Goal: Task Accomplishment & Management: Manage account settings

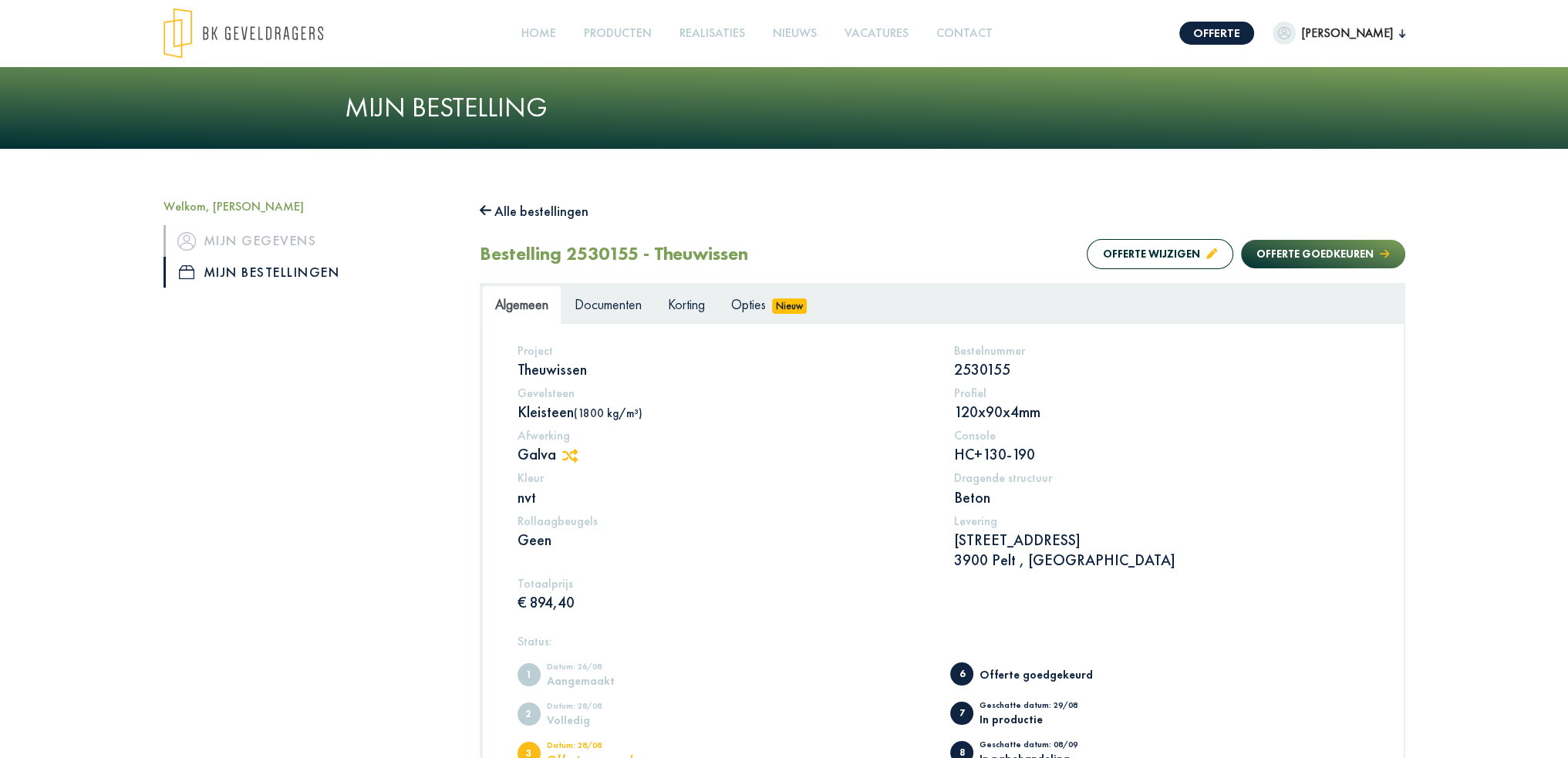
click at [864, 523] on h5 "Rollaagbeugels" at bounding box center [724, 520] width 414 height 14
click at [607, 305] on span "Documenten" at bounding box center [607, 304] width 67 height 18
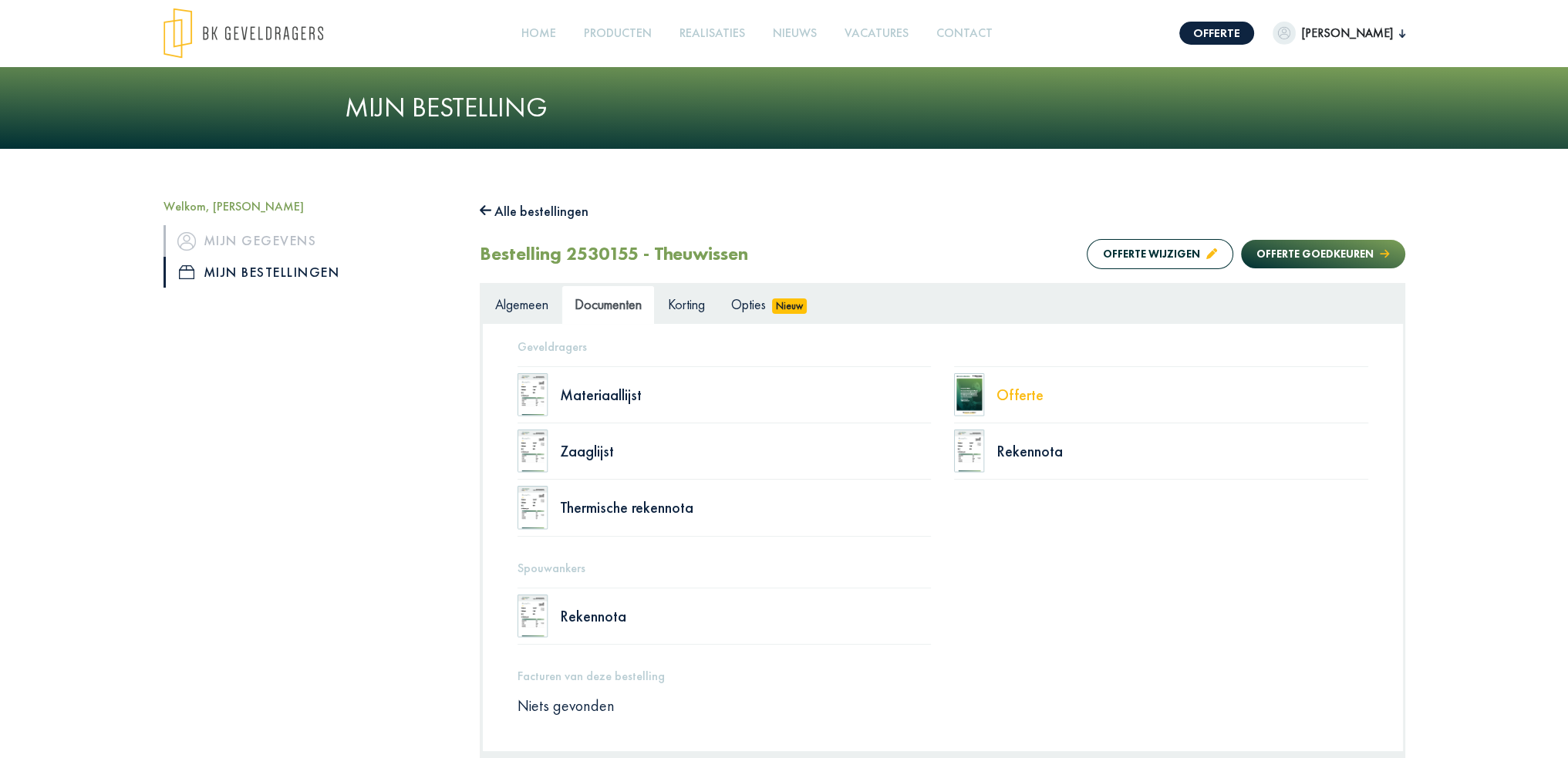
click at [1013, 396] on div "Offerte" at bounding box center [1182, 395] width 372 height 15
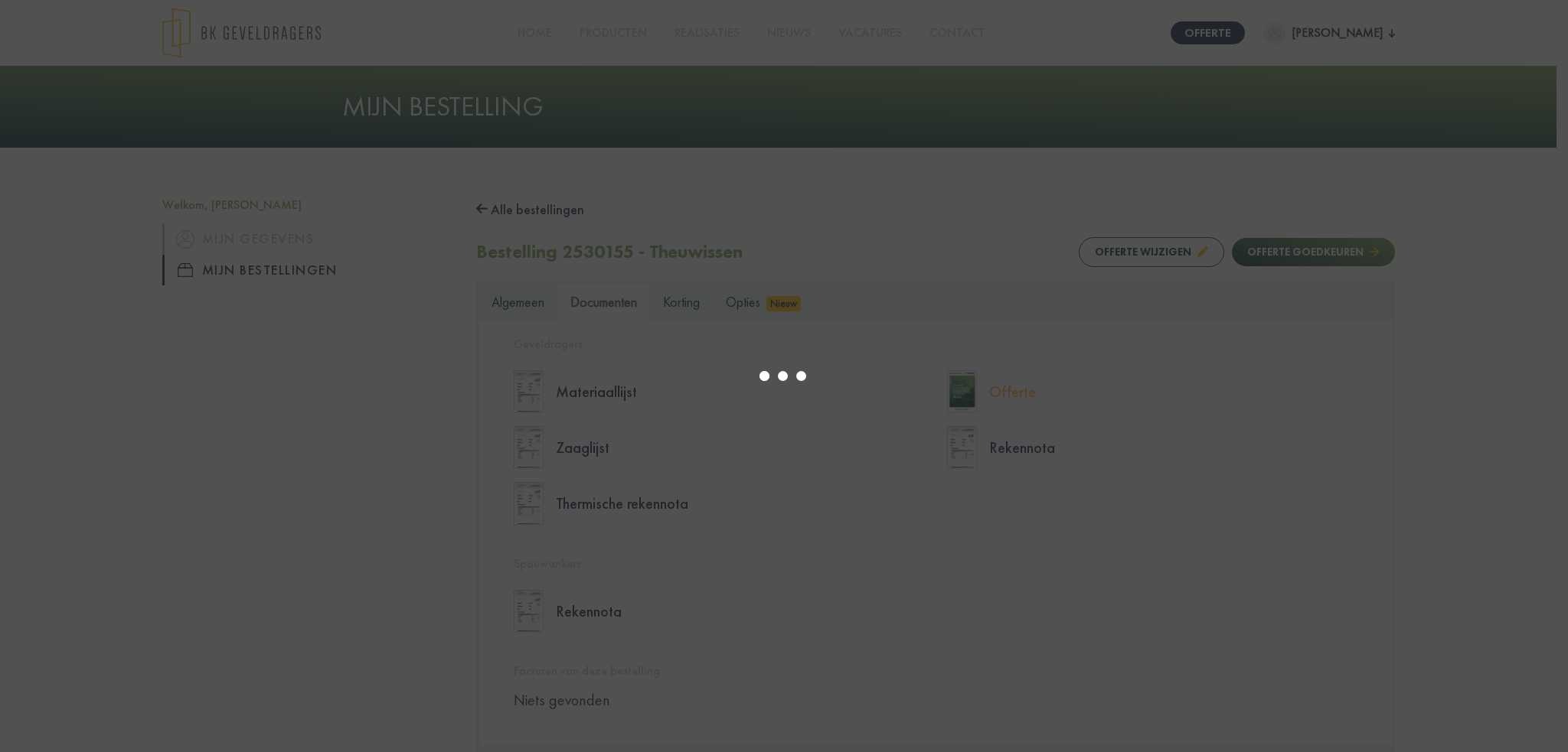
select select "******"
type input "*"
select select "****"
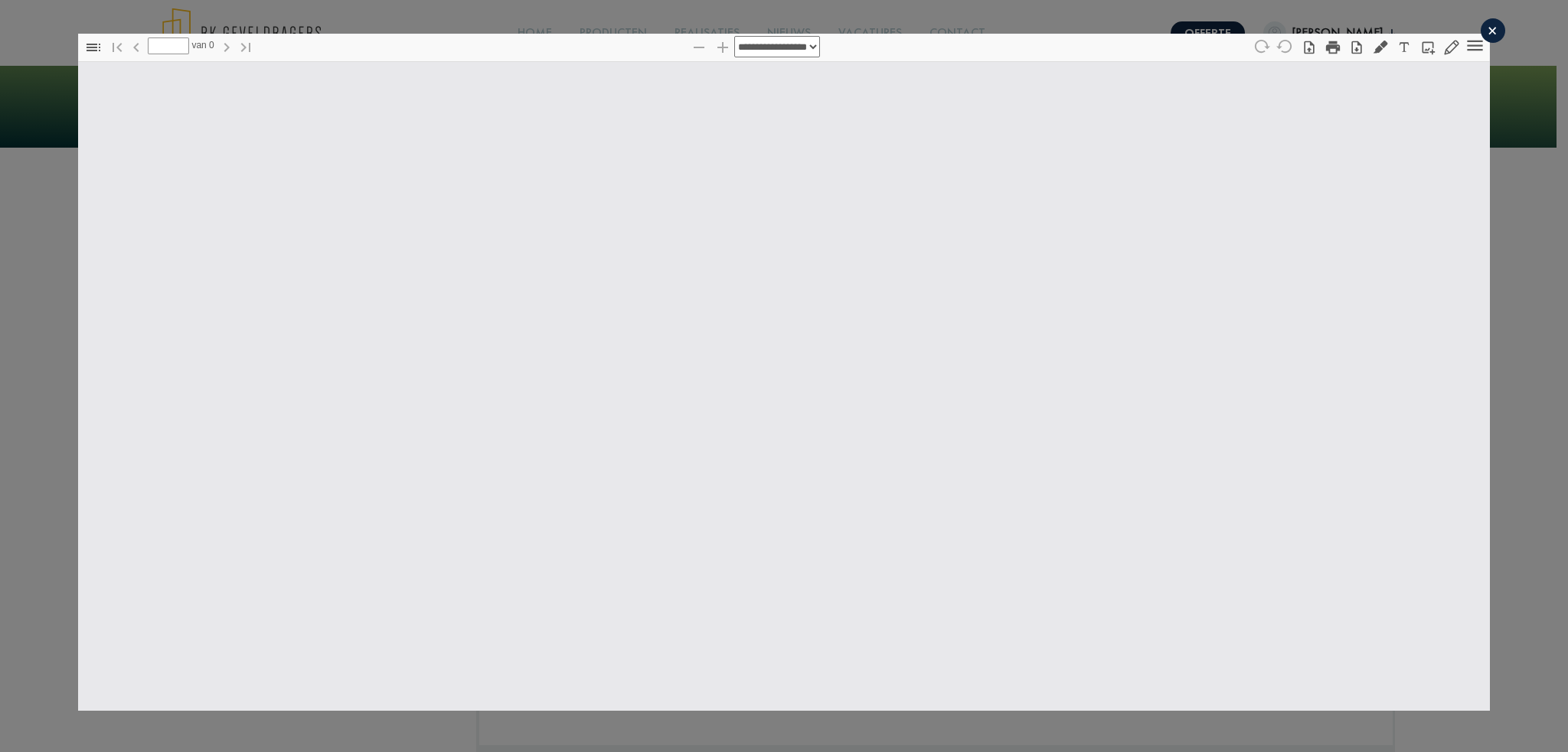
type input "*"
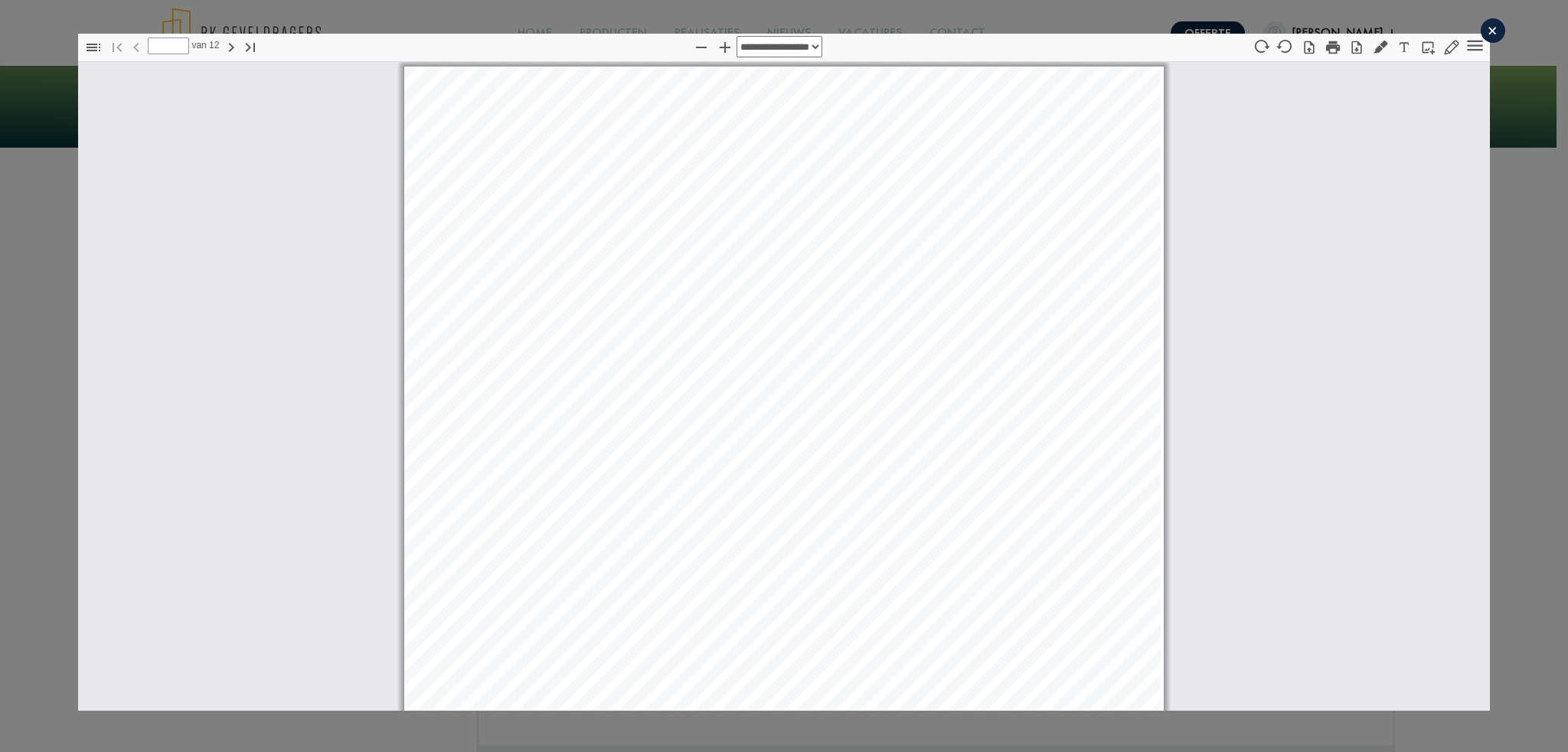
scroll to position [8, 0]
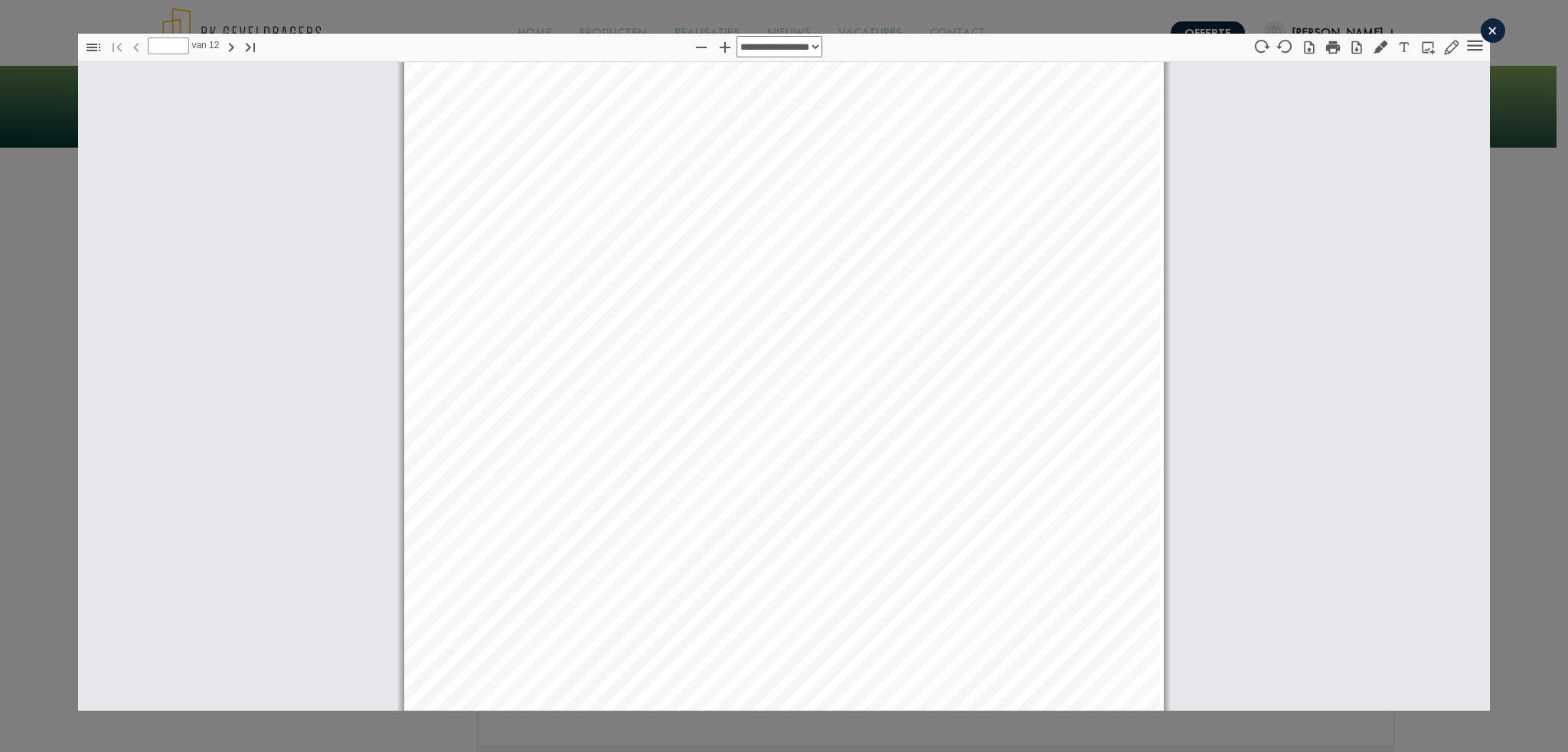
select select "****"
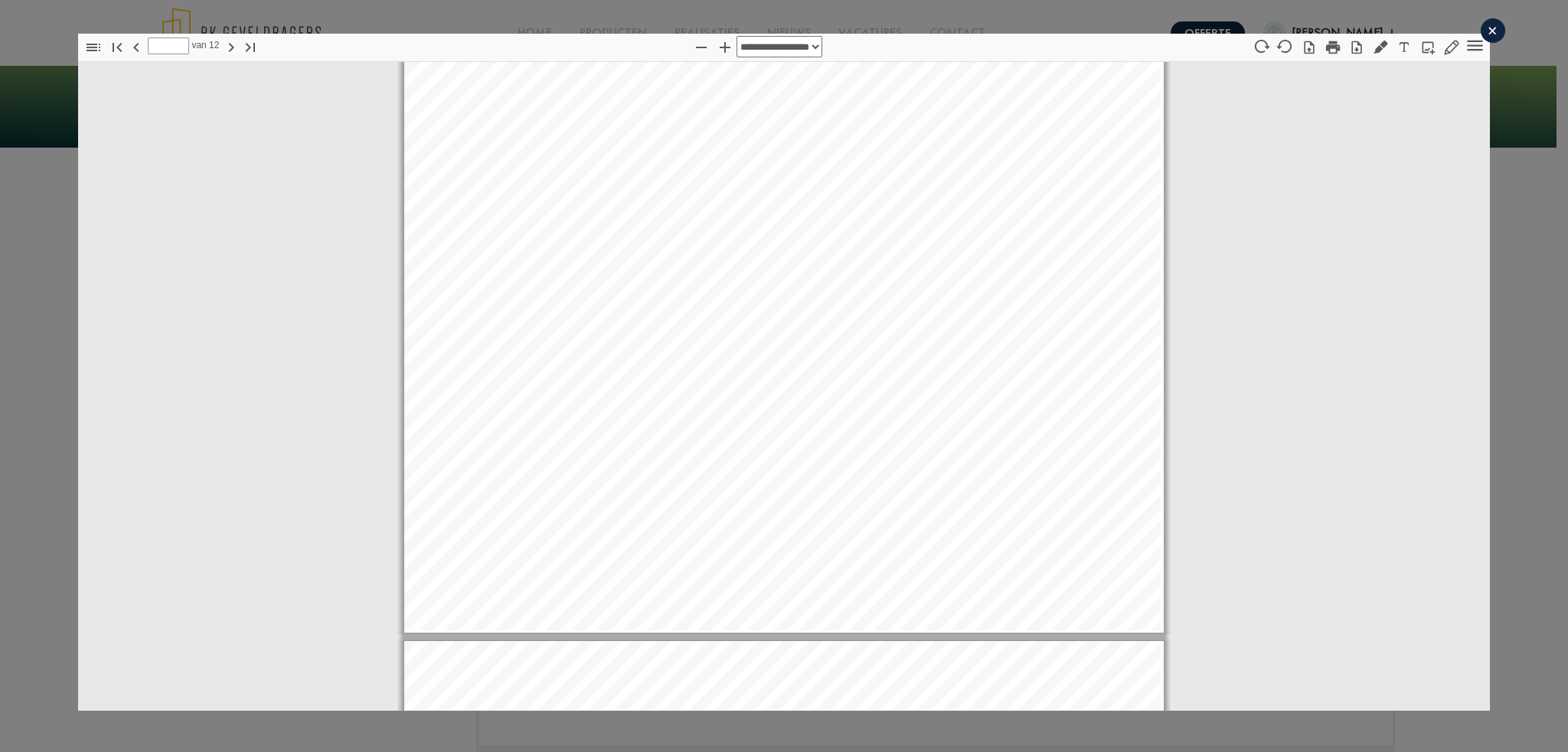
scroll to position [2685, 0]
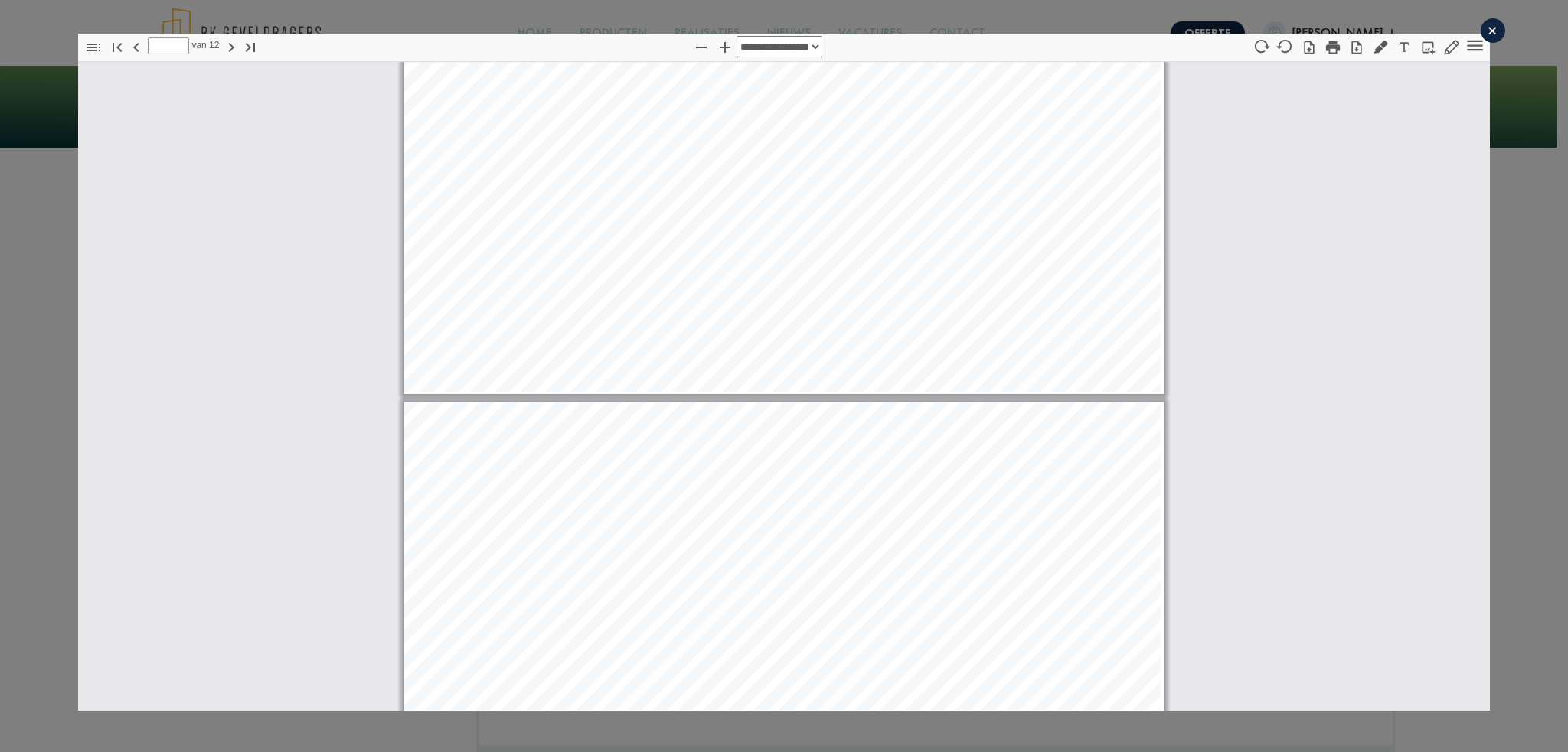
type input "*"
click at [1349, 46] on icon "button" at bounding box center [1356, 47] width 15 height 15
click at [1488, 28] on div "×" at bounding box center [1492, 30] width 24 height 24
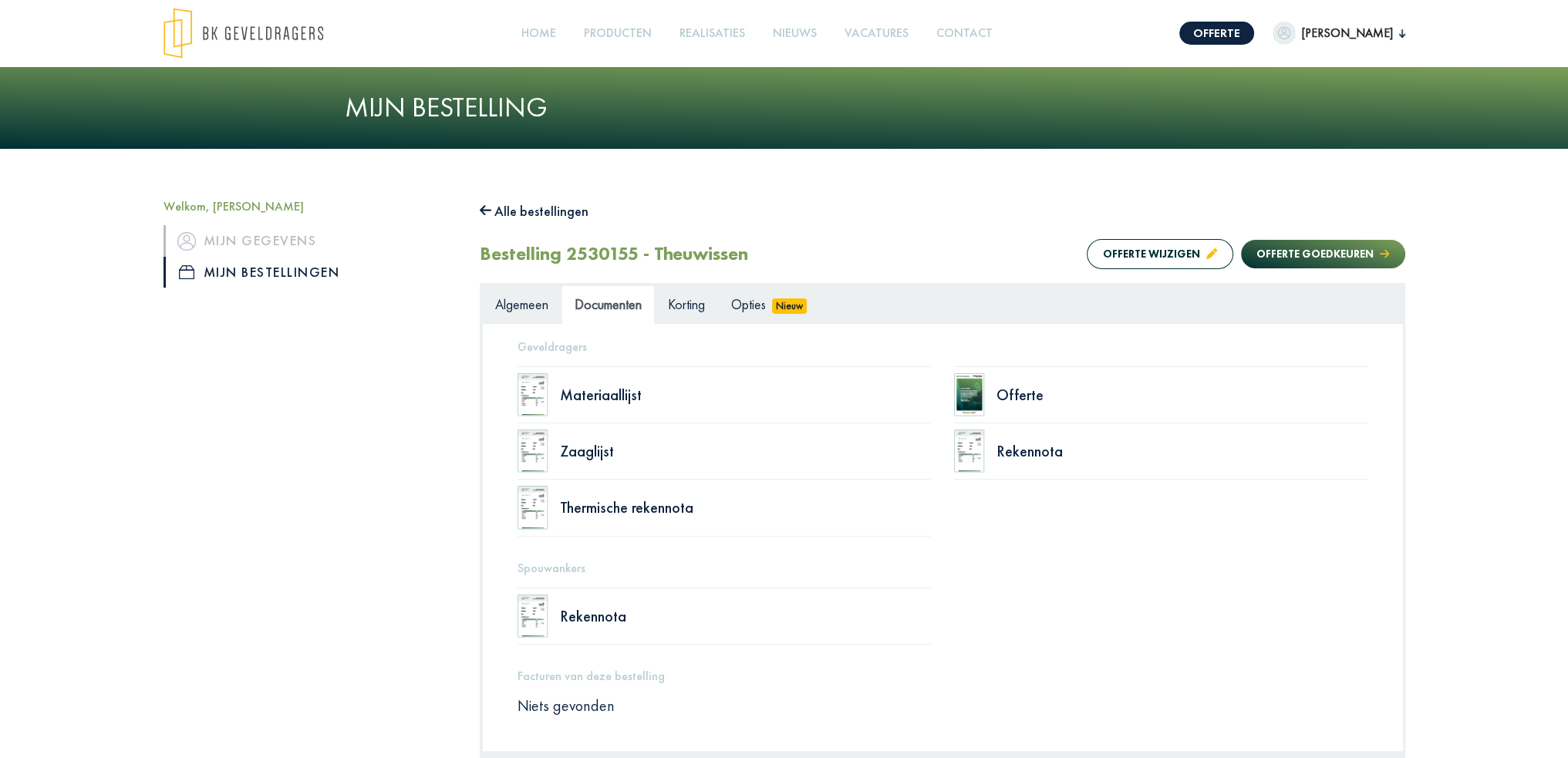
click at [895, 230] on div "Alle bestellingen Bestelling 2530155 - Theuwissen Offerte wijzigen Offerte goed…" at bounding box center [942, 504] width 926 height 610
click at [624, 390] on div "Materiaallijst" at bounding box center [745, 395] width 372 height 15
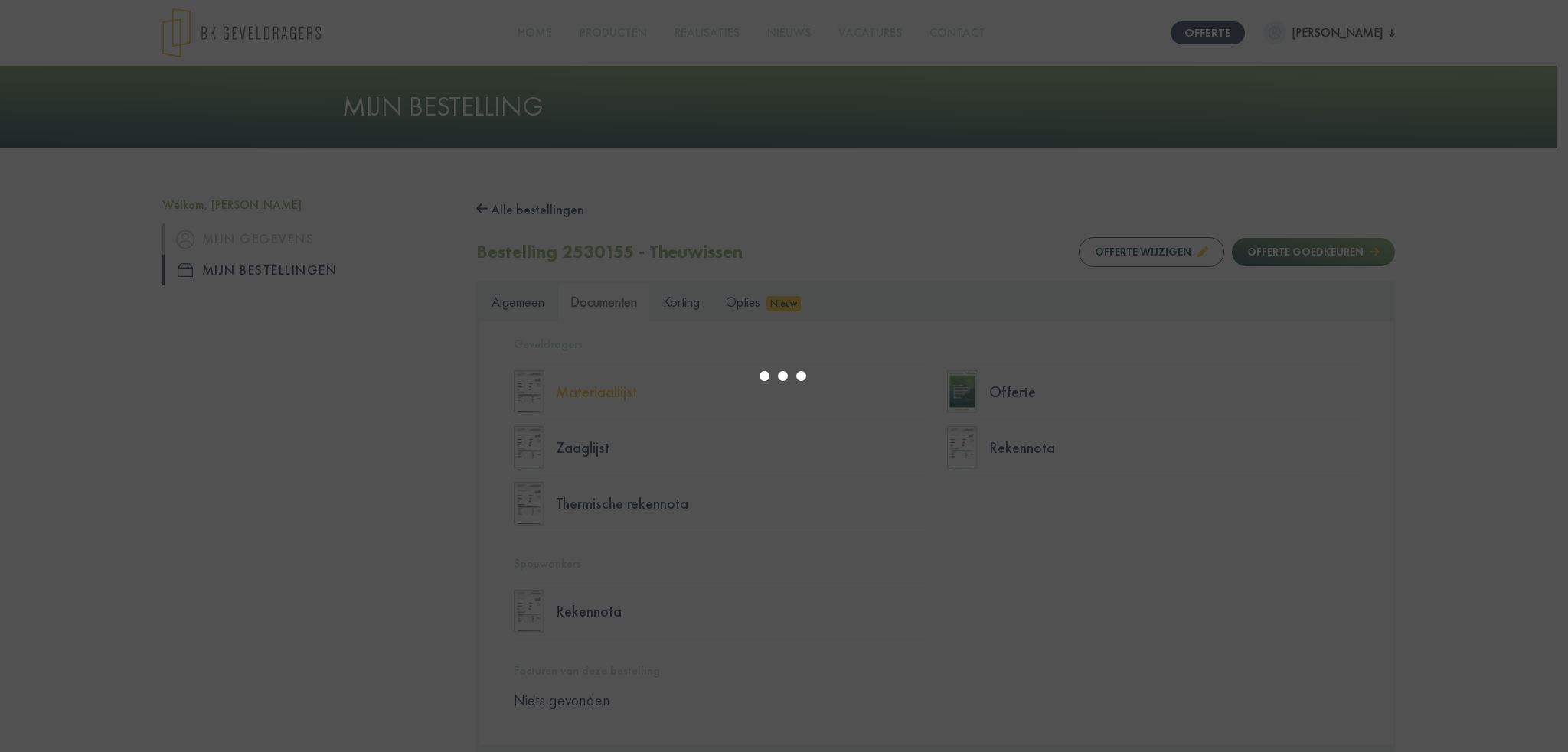
select select "****"
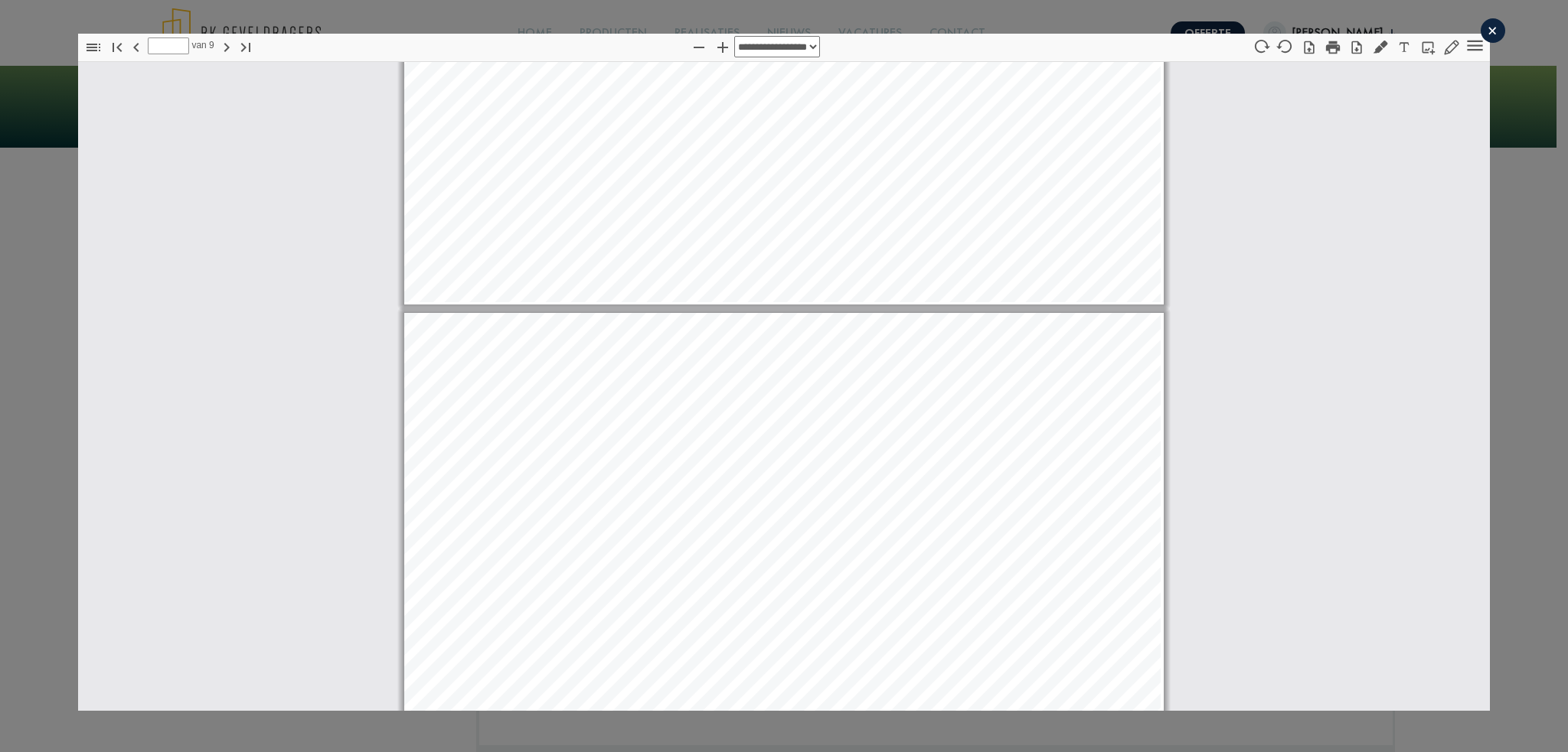
scroll to position [2380, 0]
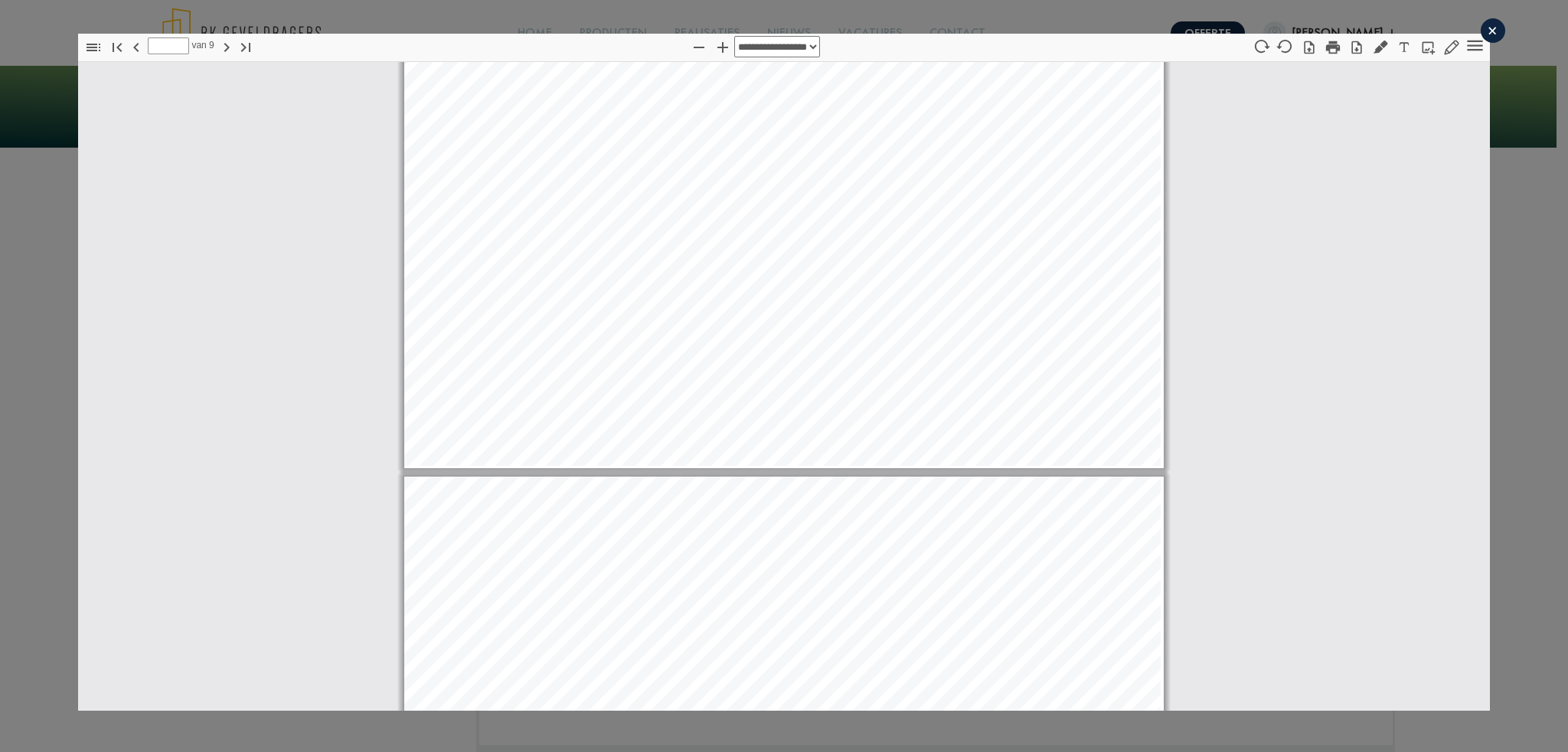
type input "*"
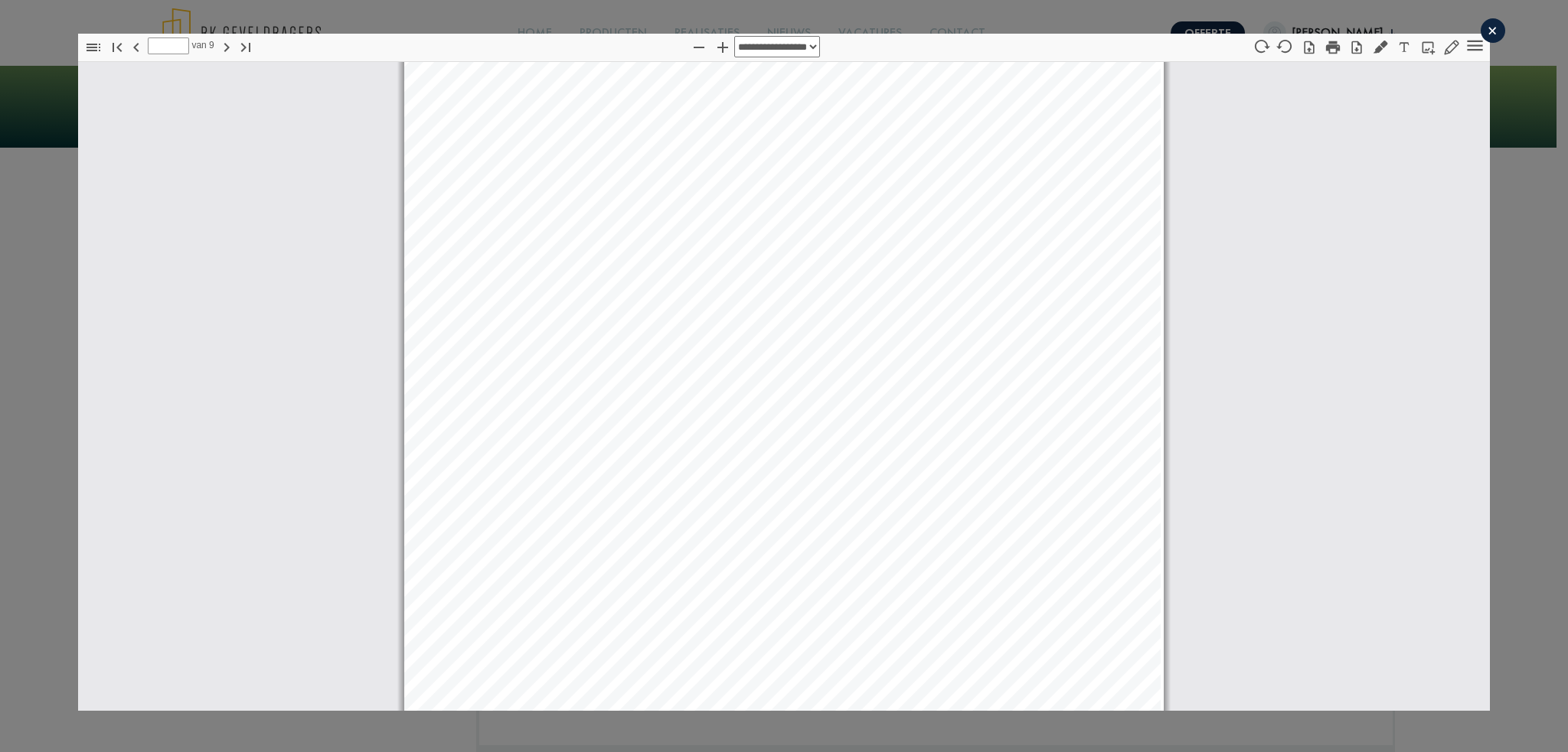
scroll to position [3373, 0]
click at [1481, 27] on div "×" at bounding box center [1492, 30] width 24 height 24
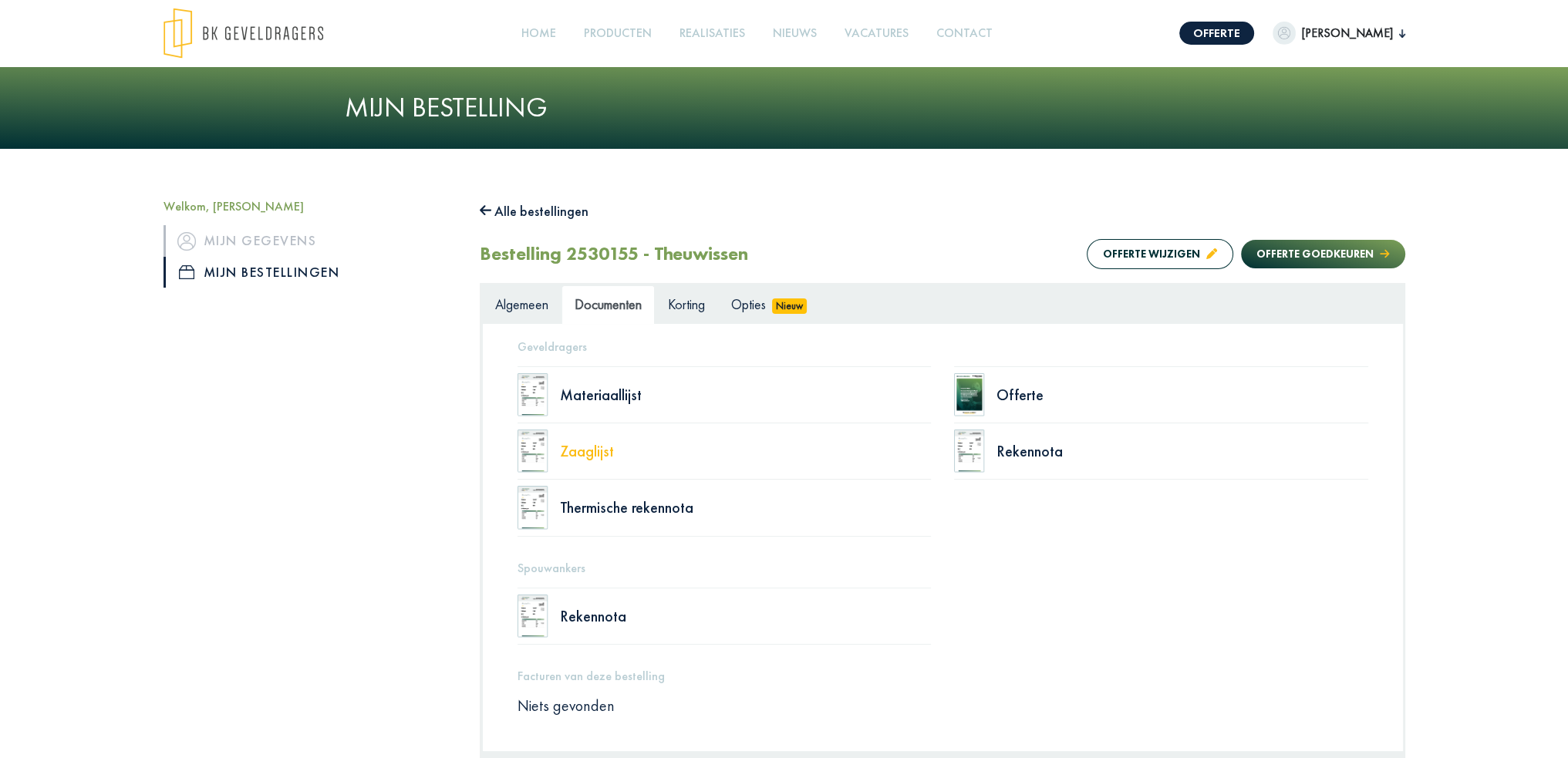
click at [590, 450] on div "Zaaglijst" at bounding box center [745, 451] width 372 height 15
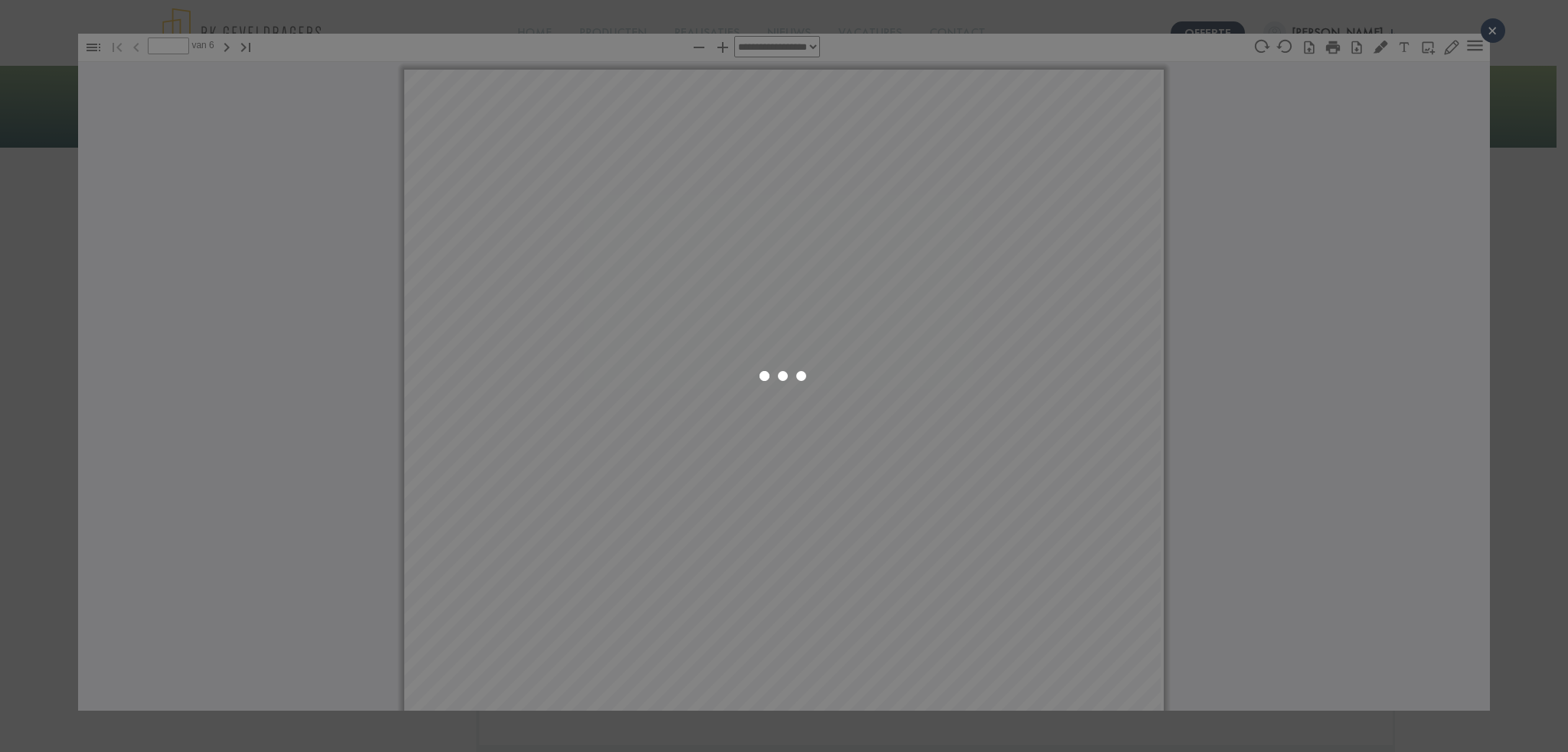
select select "****"
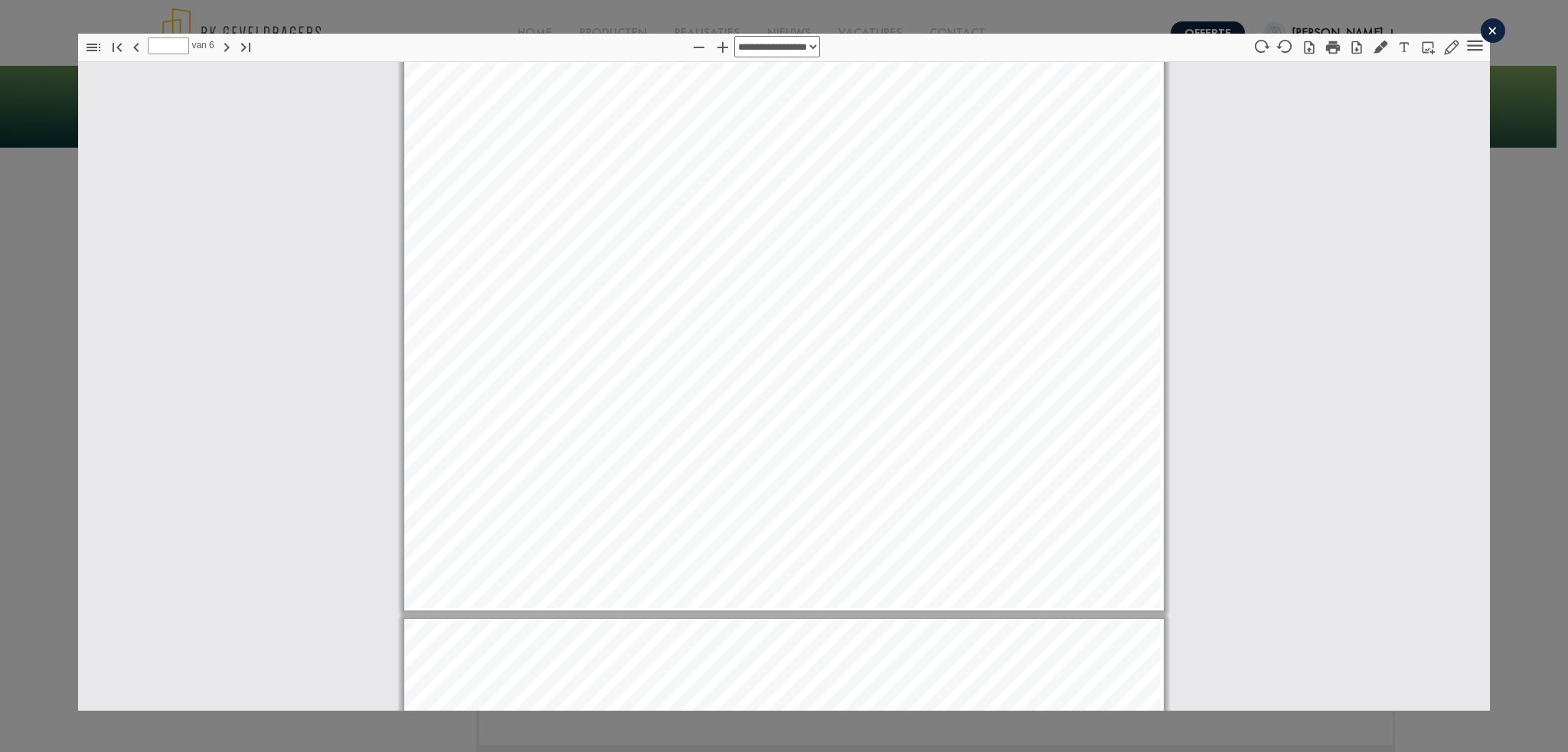
scroll to position [1538, 0]
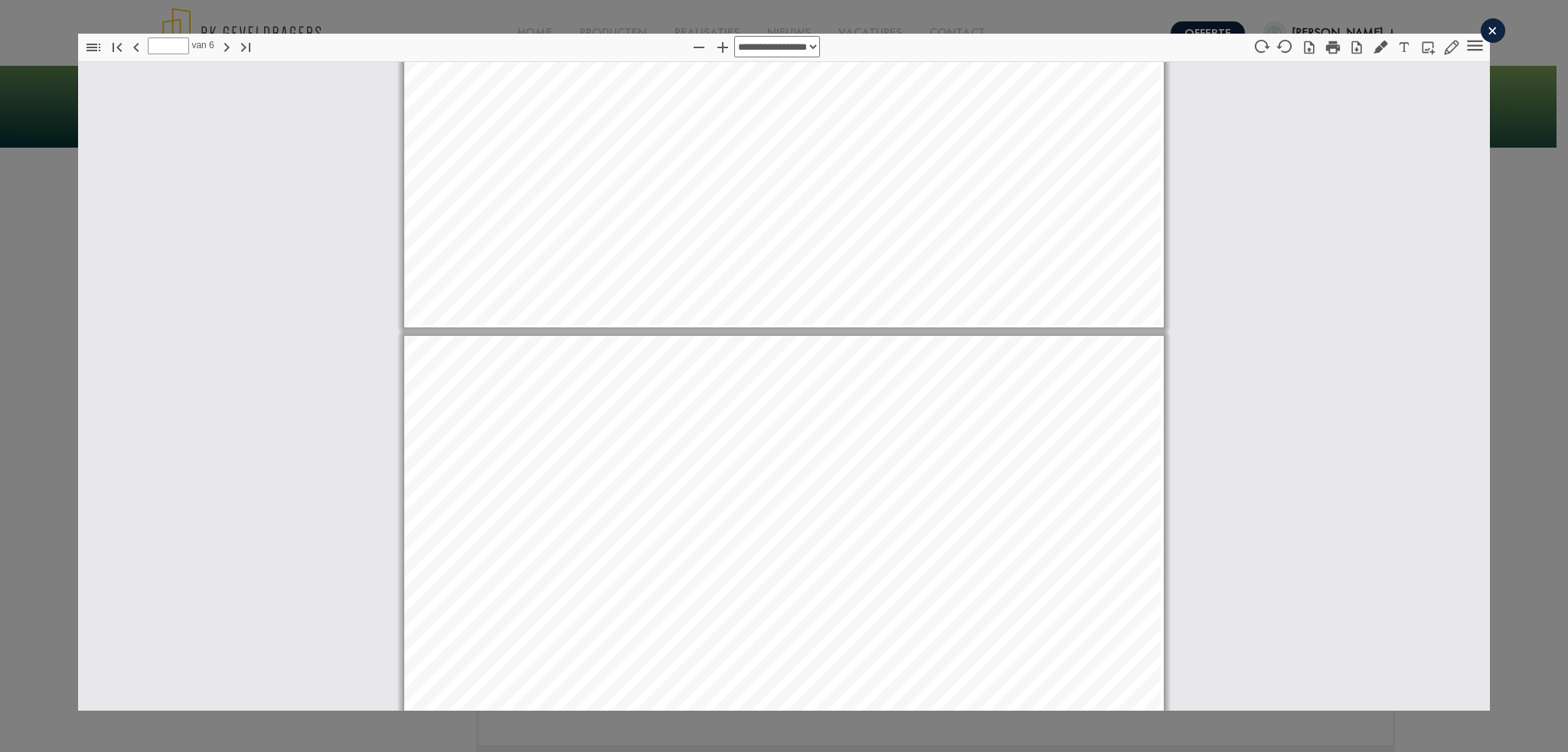
type input "*"
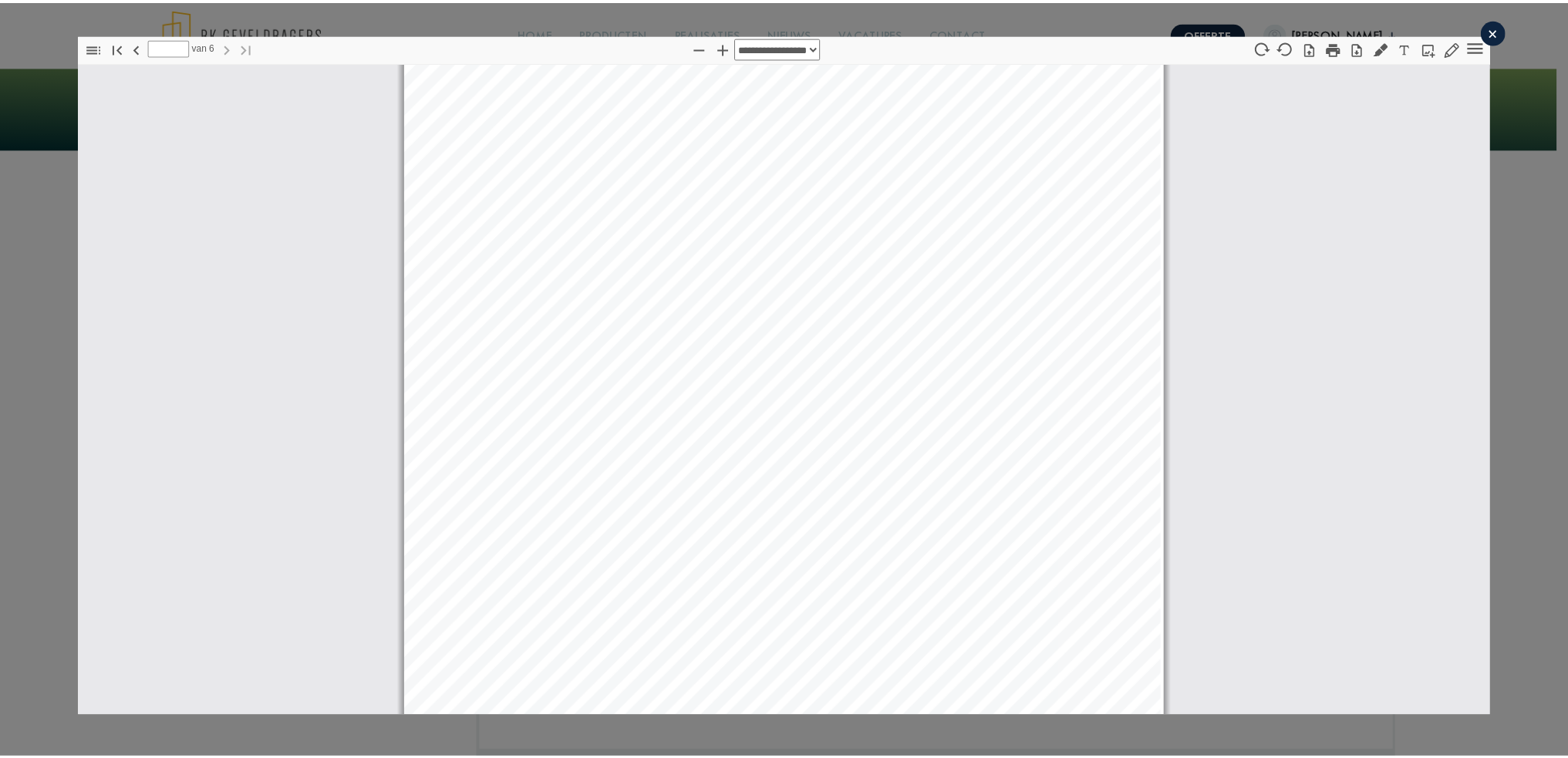
scroll to position [5891, 0]
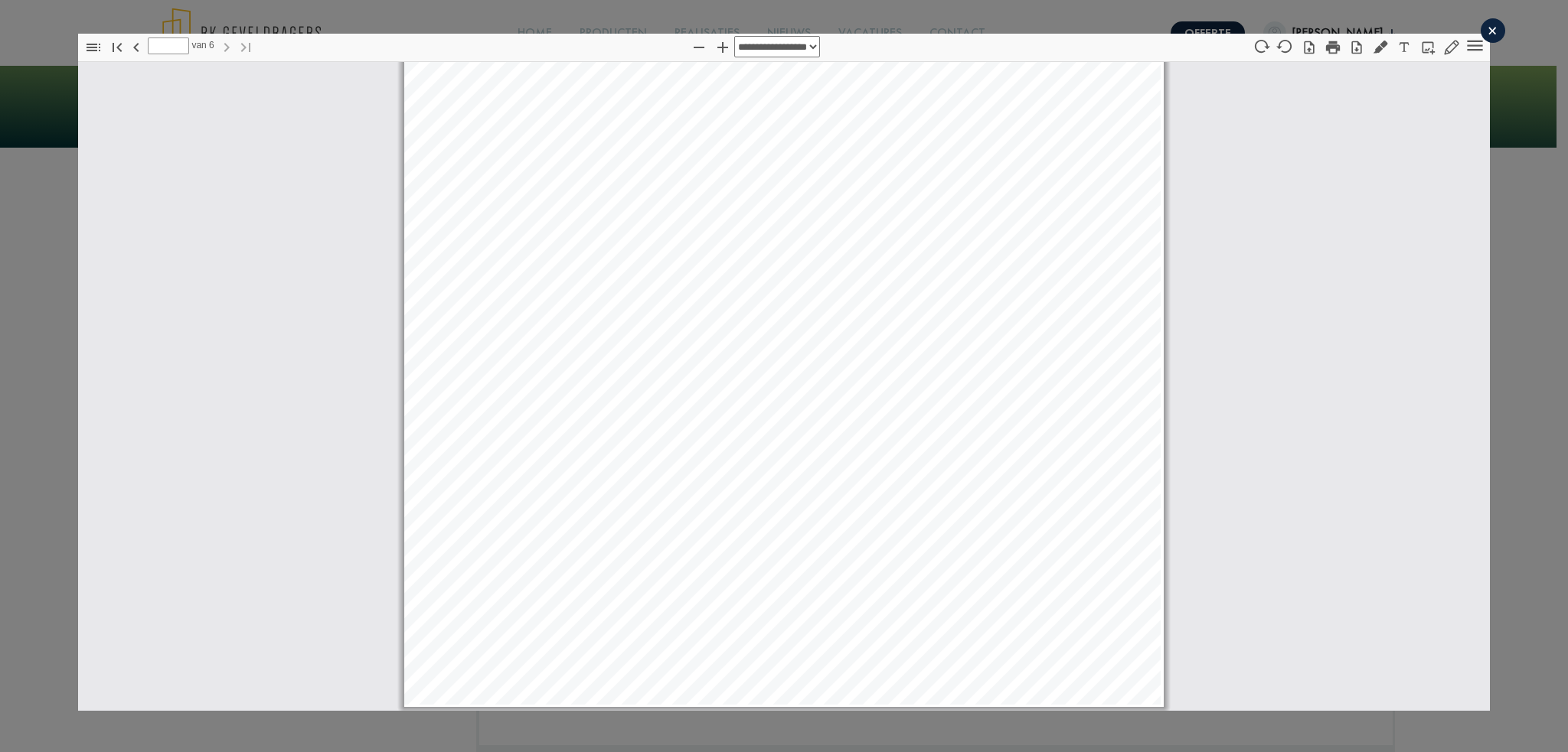
click at [1481, 34] on div "×" at bounding box center [1492, 30] width 24 height 24
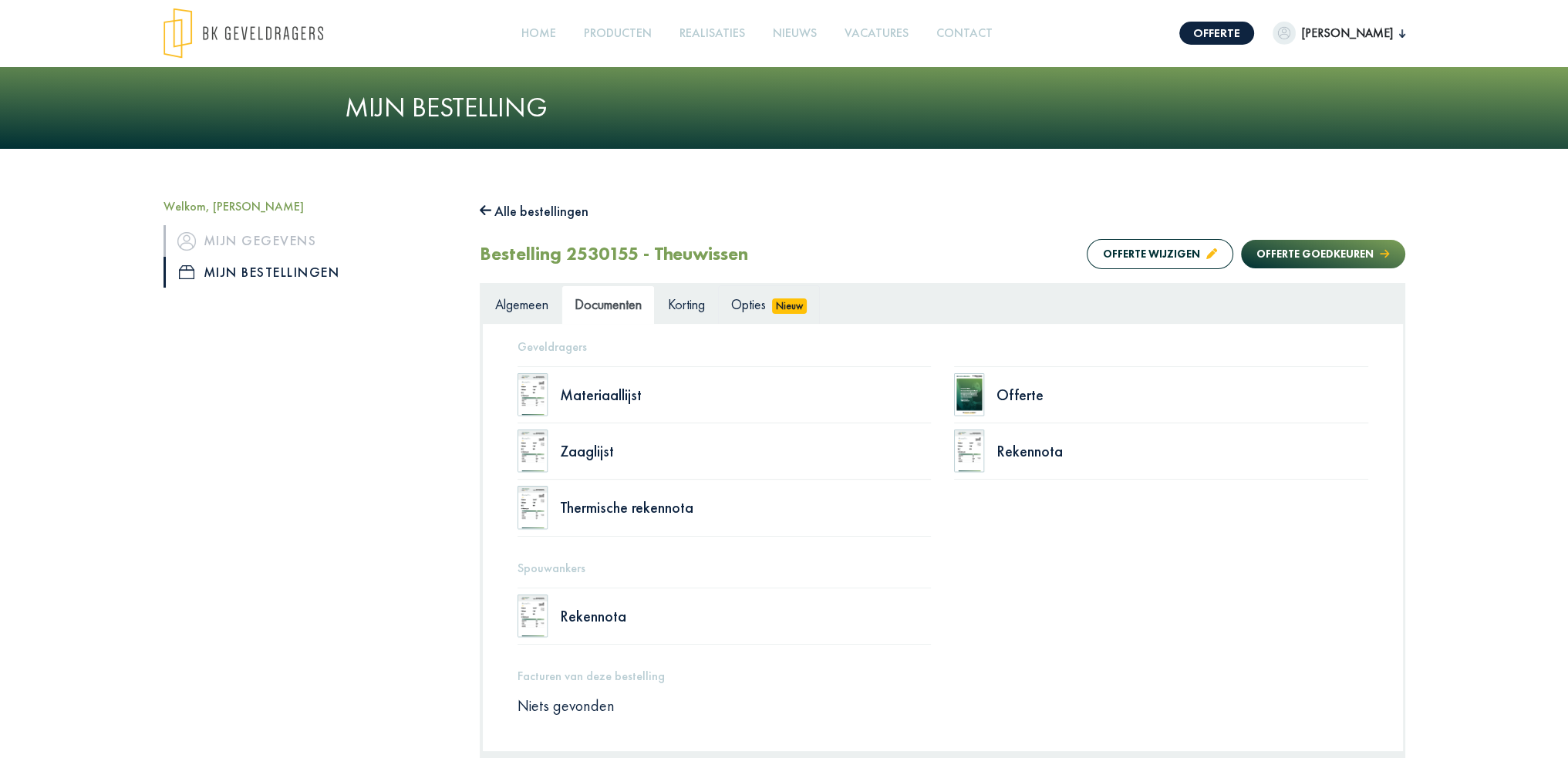
click at [759, 302] on span "Opties" at bounding box center [748, 304] width 35 height 18
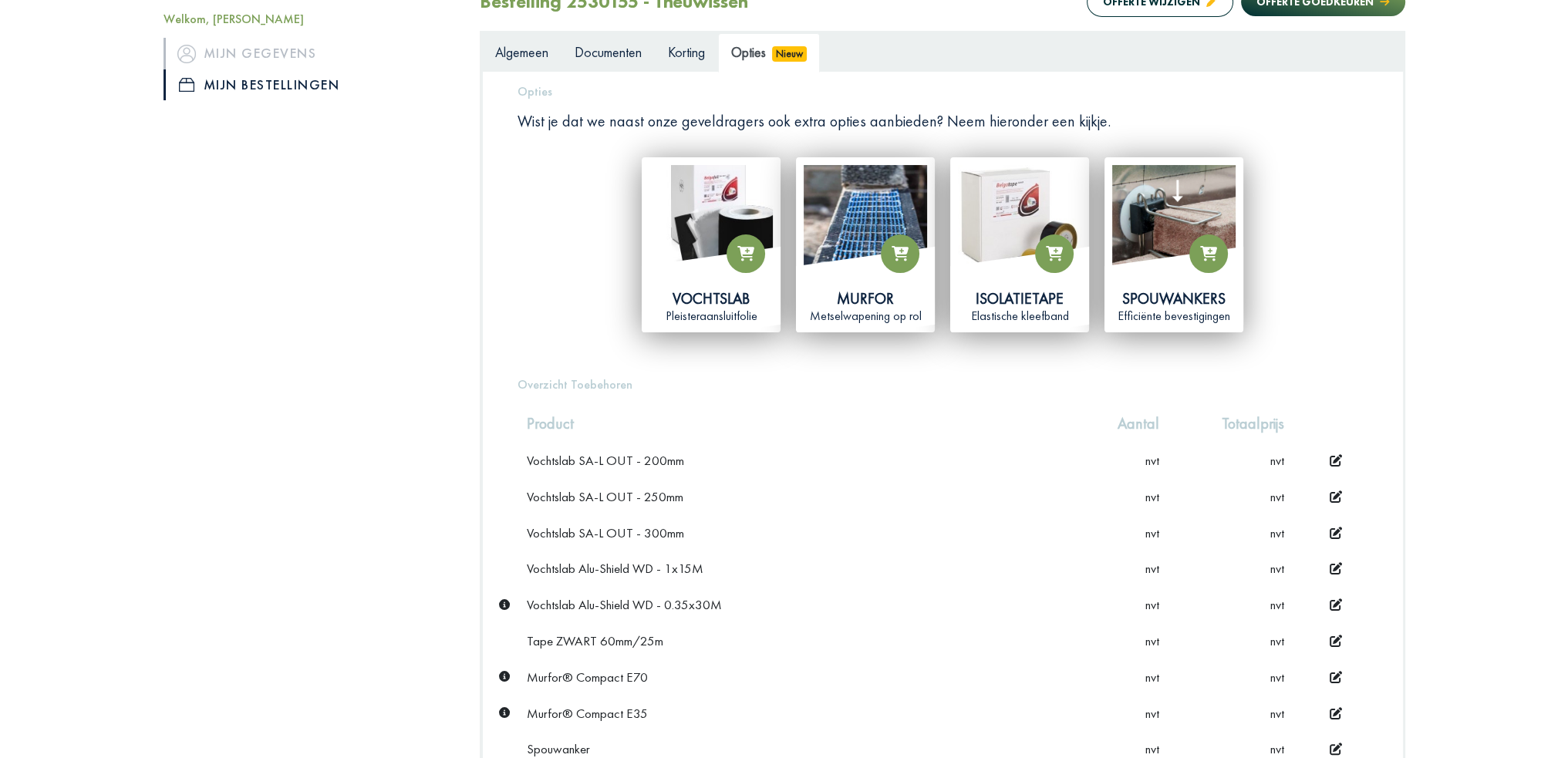
scroll to position [0, 0]
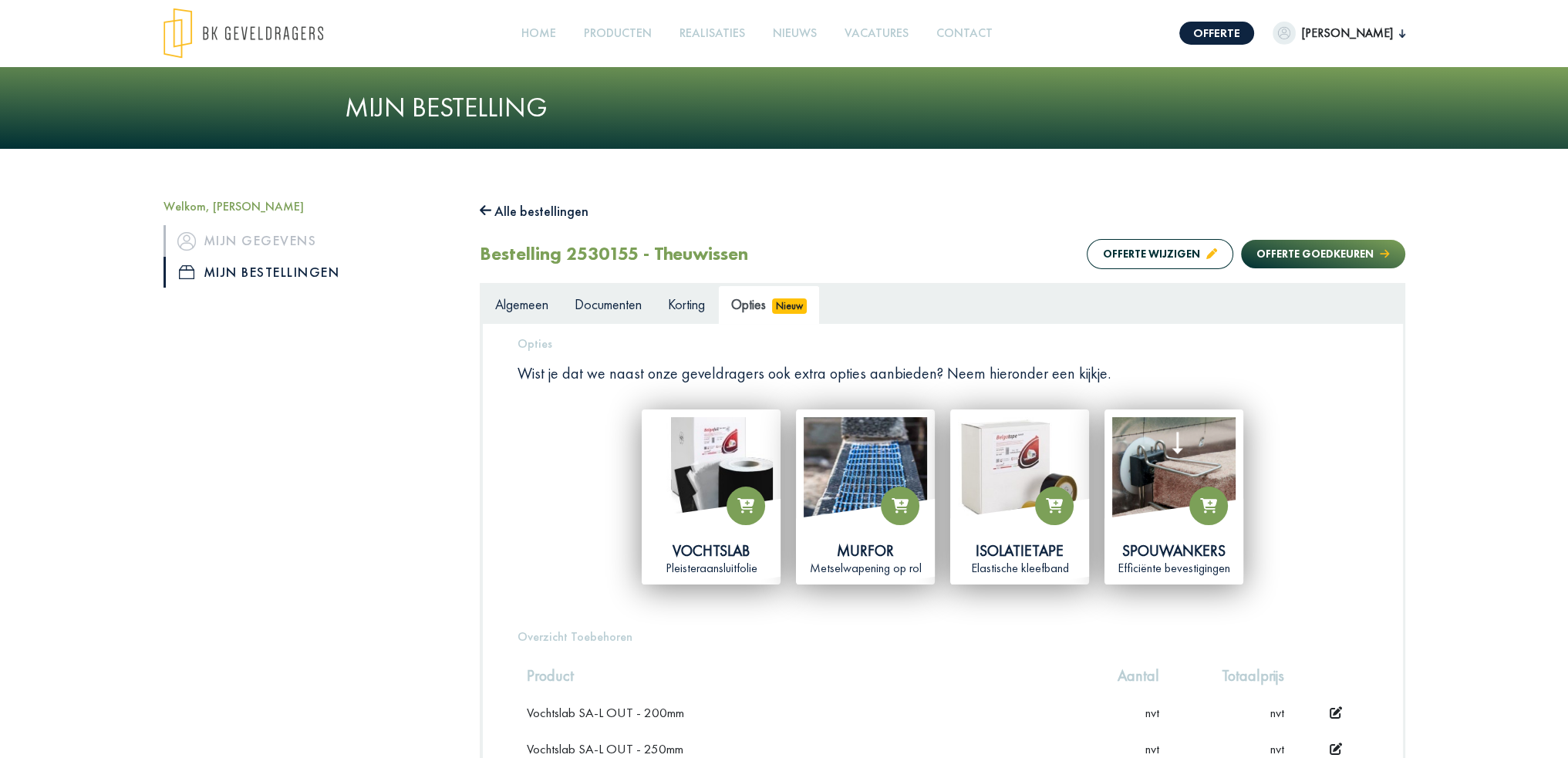
click at [483, 208] on icon at bounding box center [485, 211] width 13 height 11
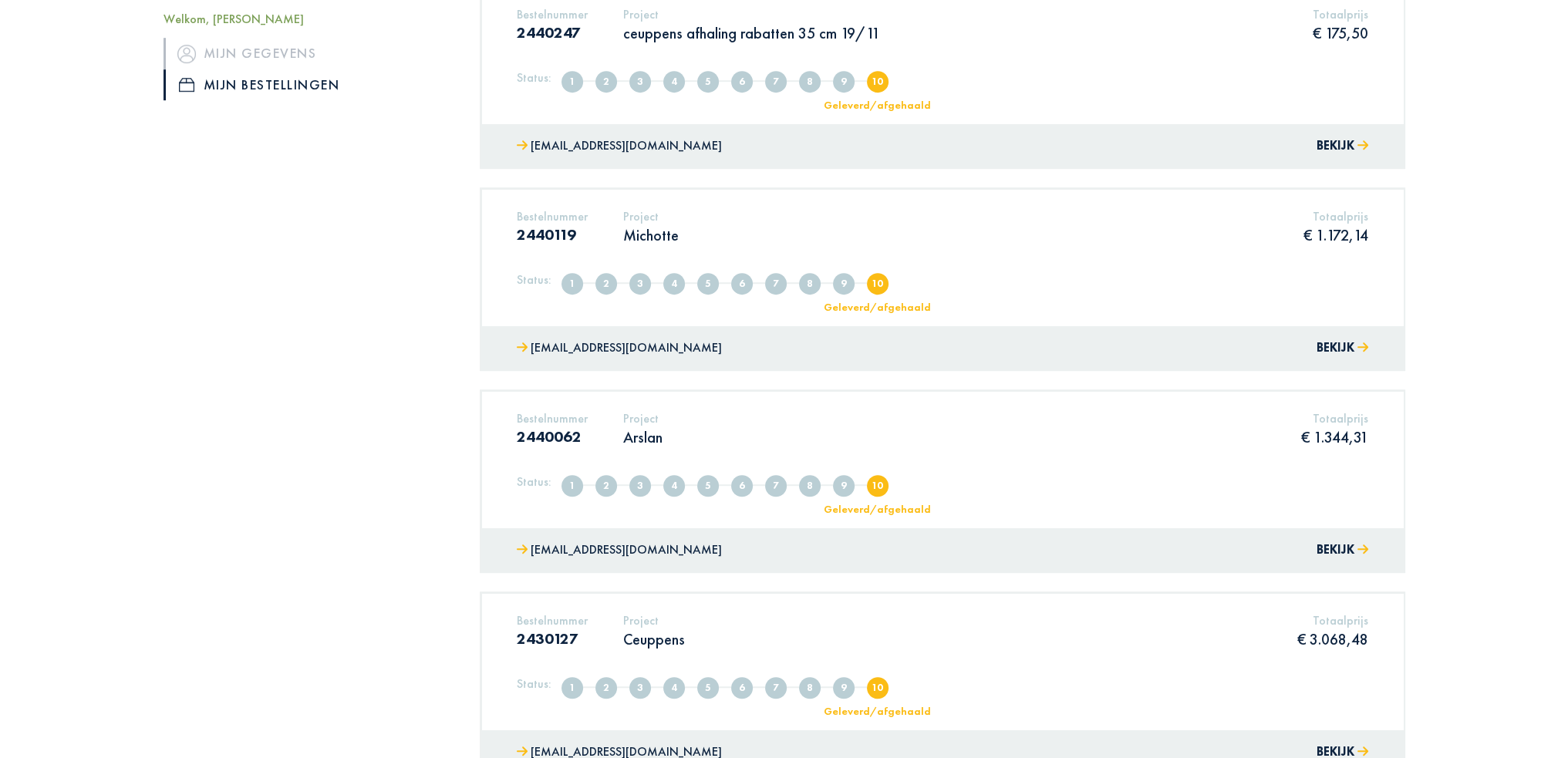
scroll to position [1465, 0]
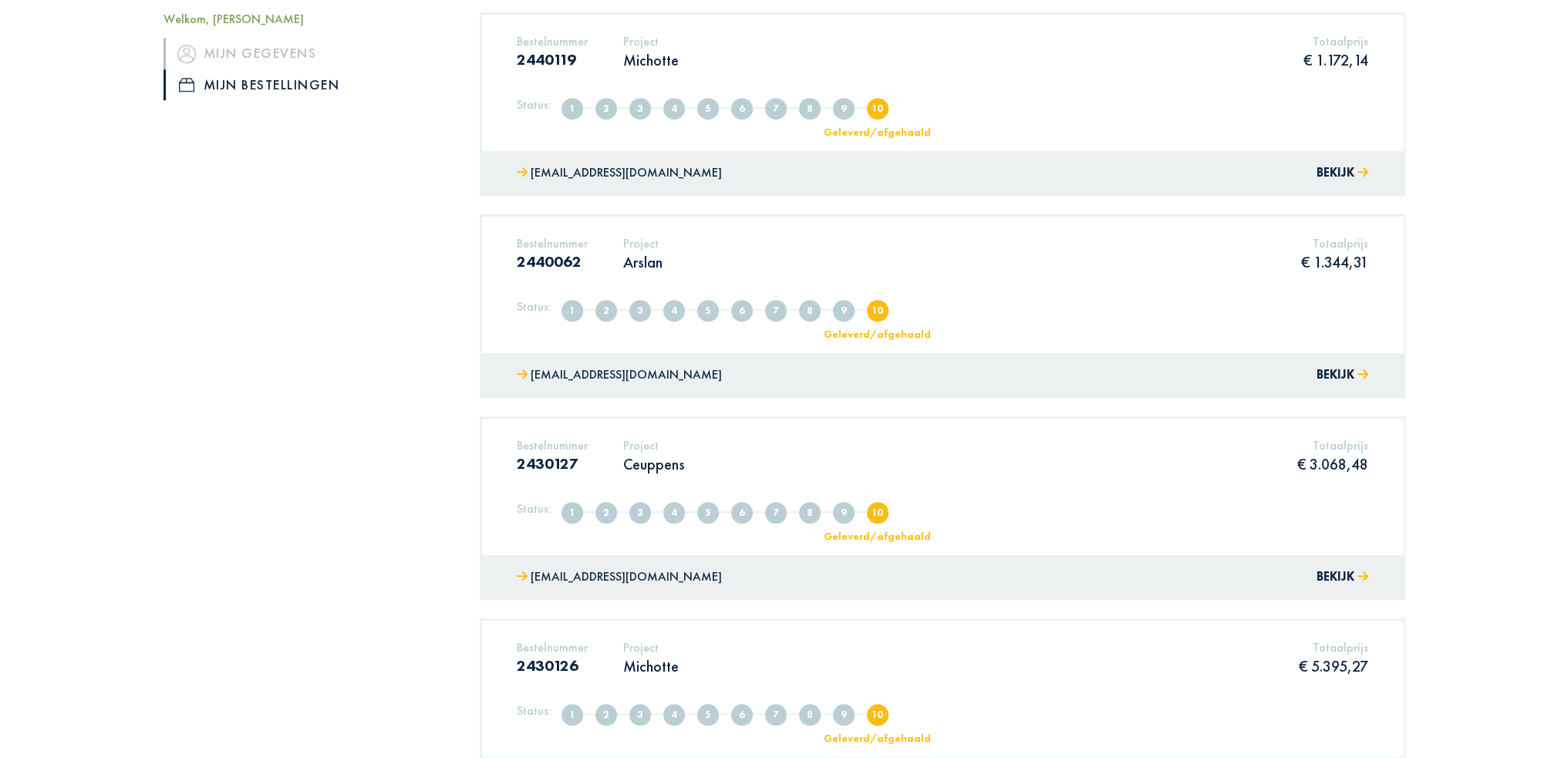
click at [694, 666] on div "Bestelnummer 2430126 Project Michotte Totaalprijs € 5.395,27" at bounding box center [942, 664] width 874 height 47
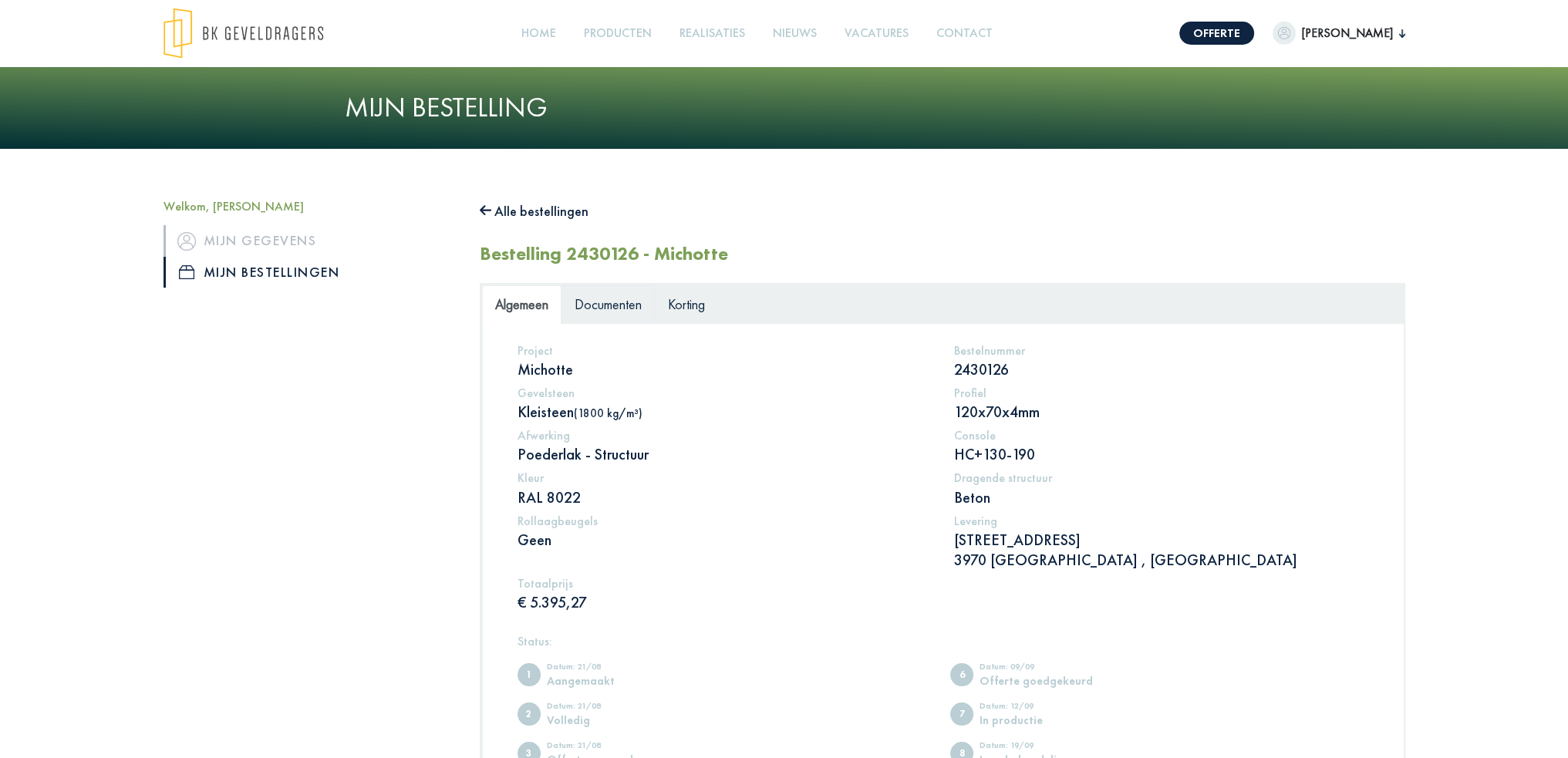
click at [603, 306] on span "Documenten" at bounding box center [607, 304] width 67 height 18
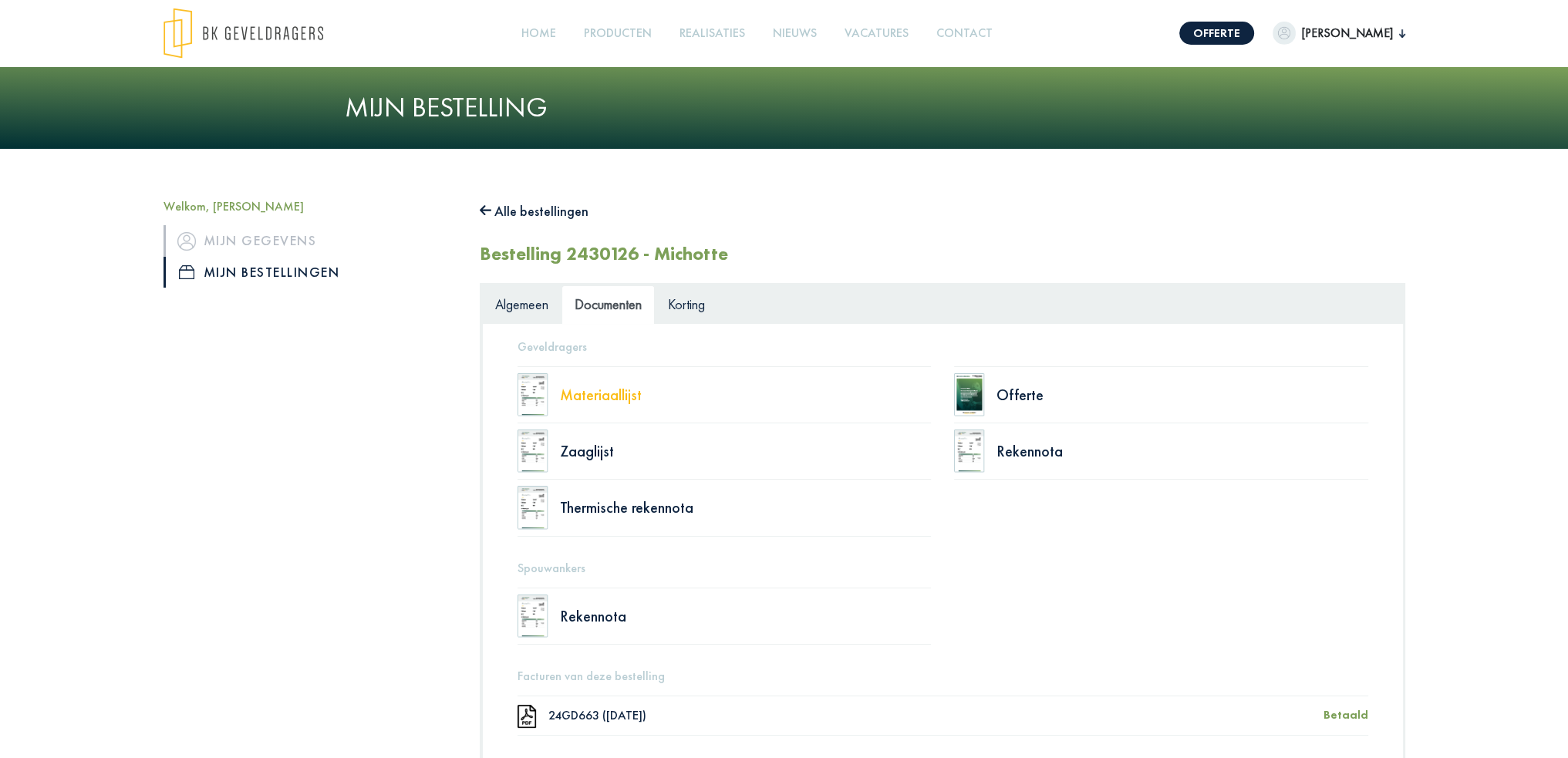
click at [577, 397] on div "Materiaallijst" at bounding box center [745, 395] width 372 height 15
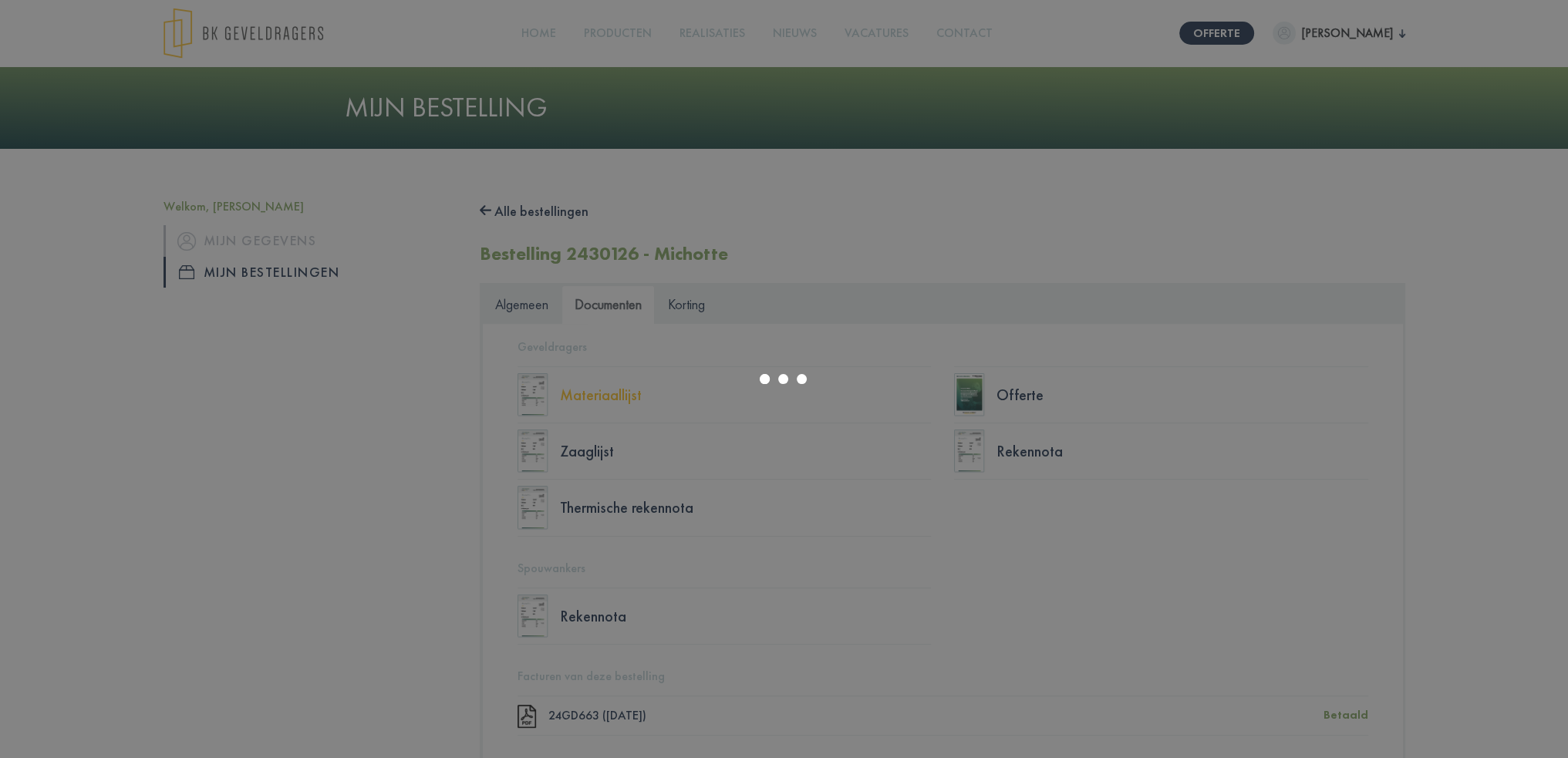
select select "******"
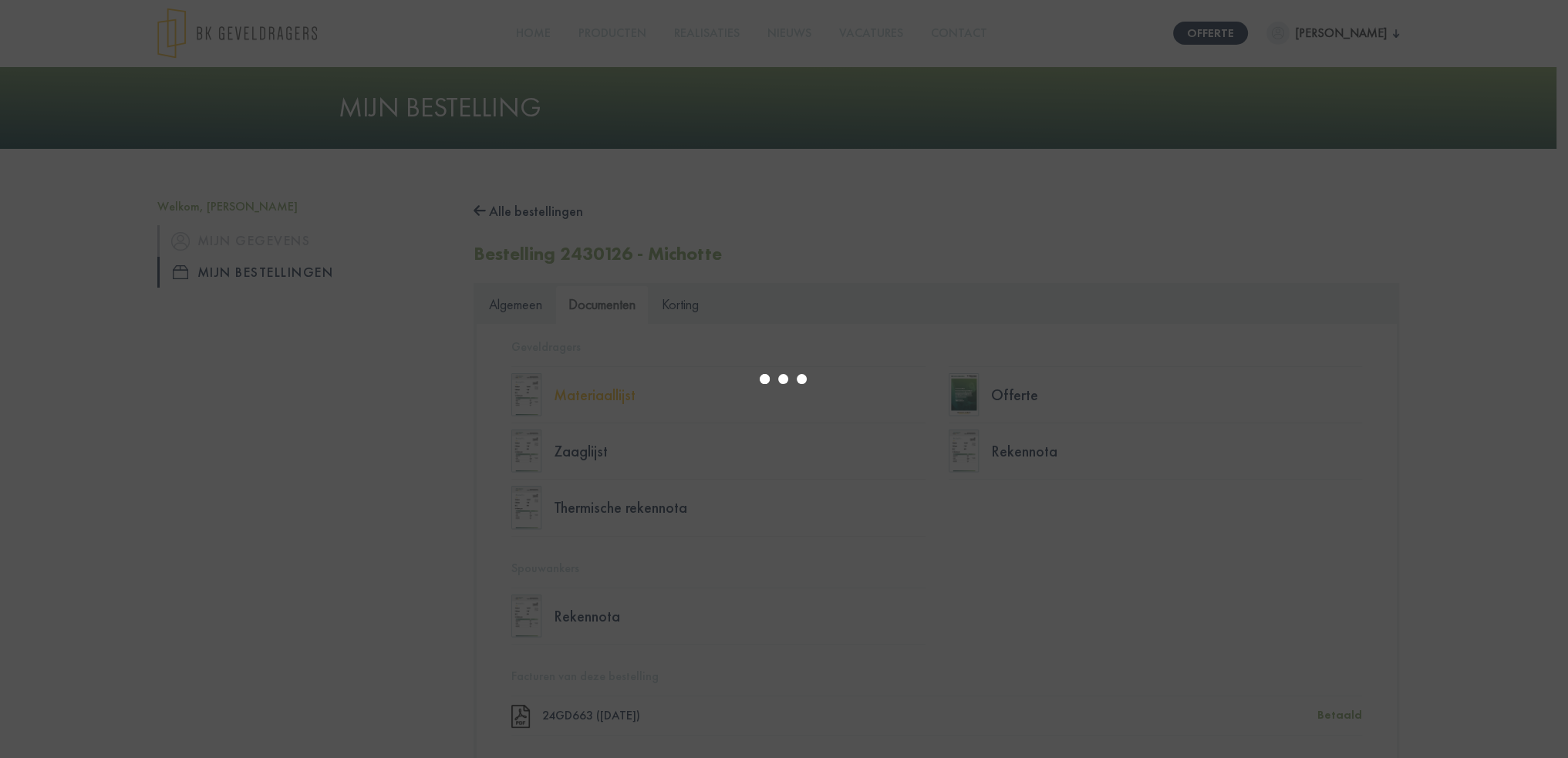
type input "*"
select select "****"
type input "*"
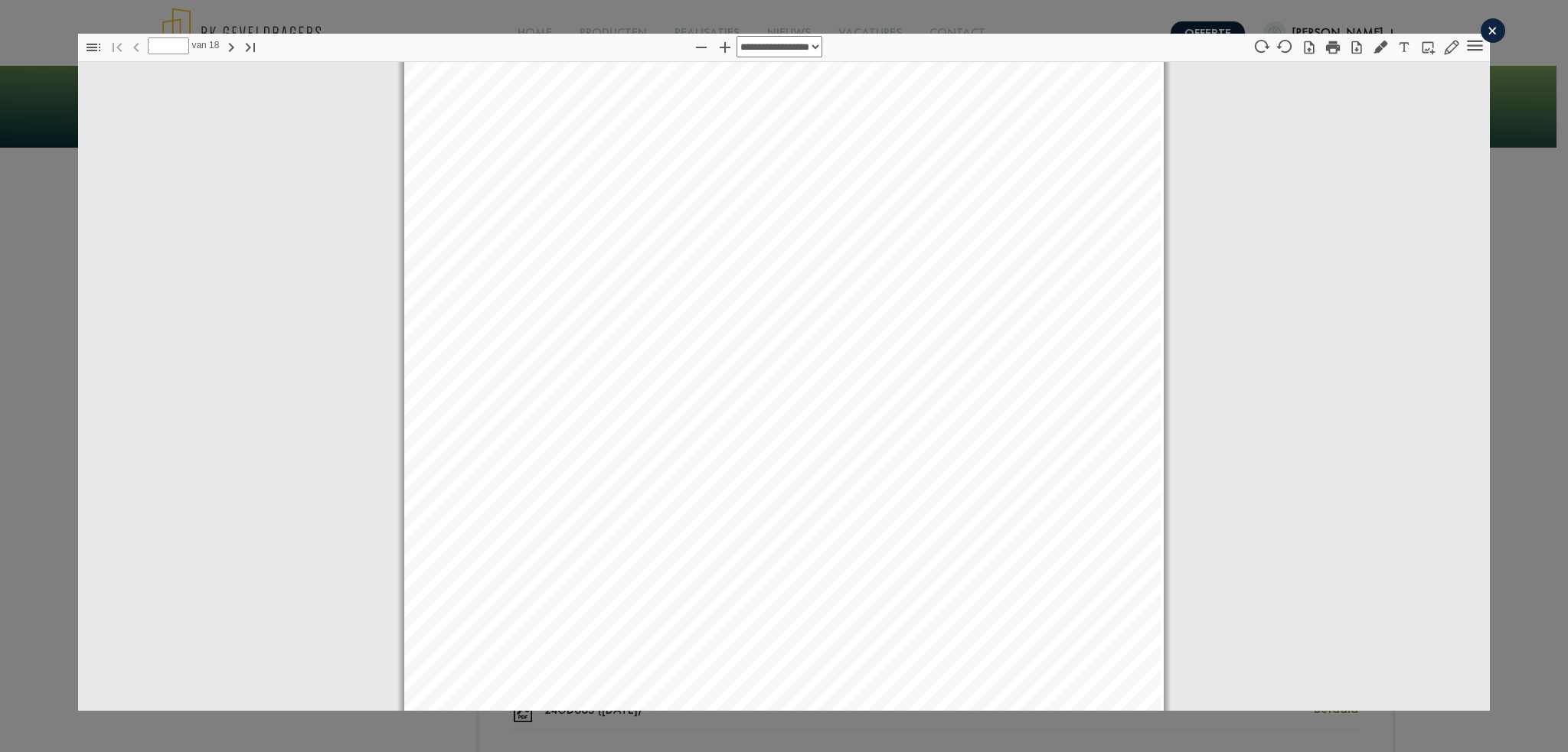
select select "****"
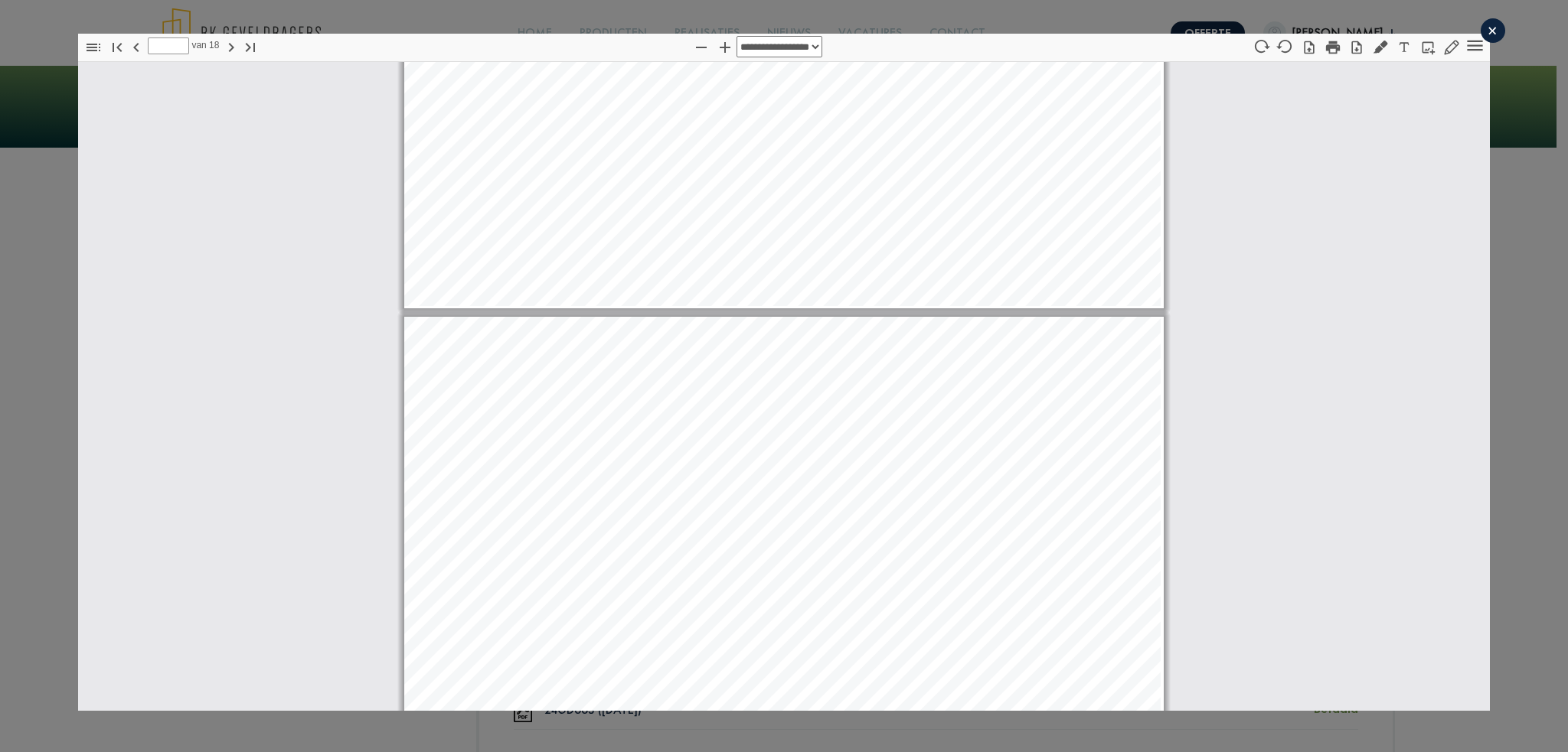
type input "*"
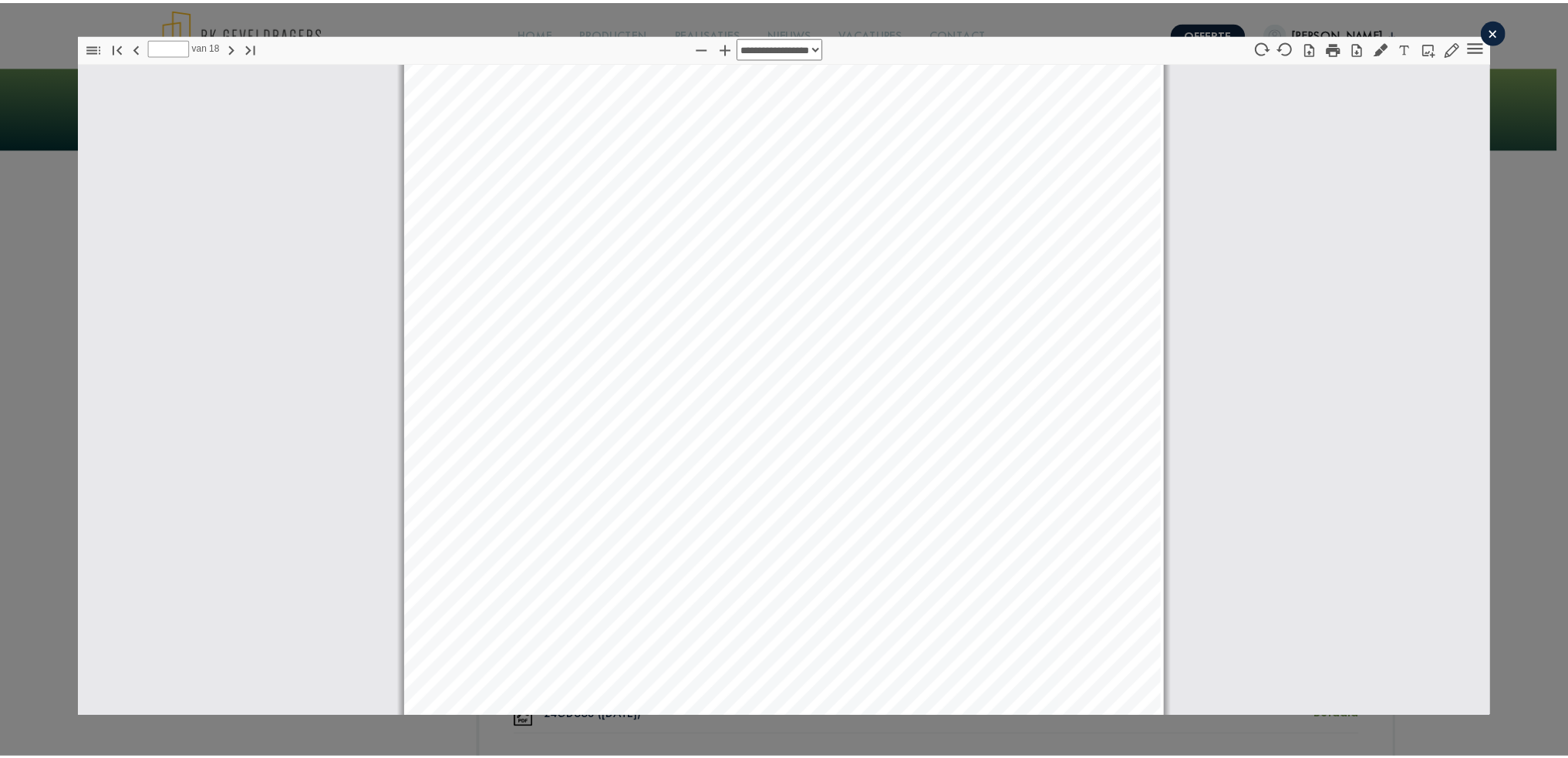
scroll to position [2707, 0]
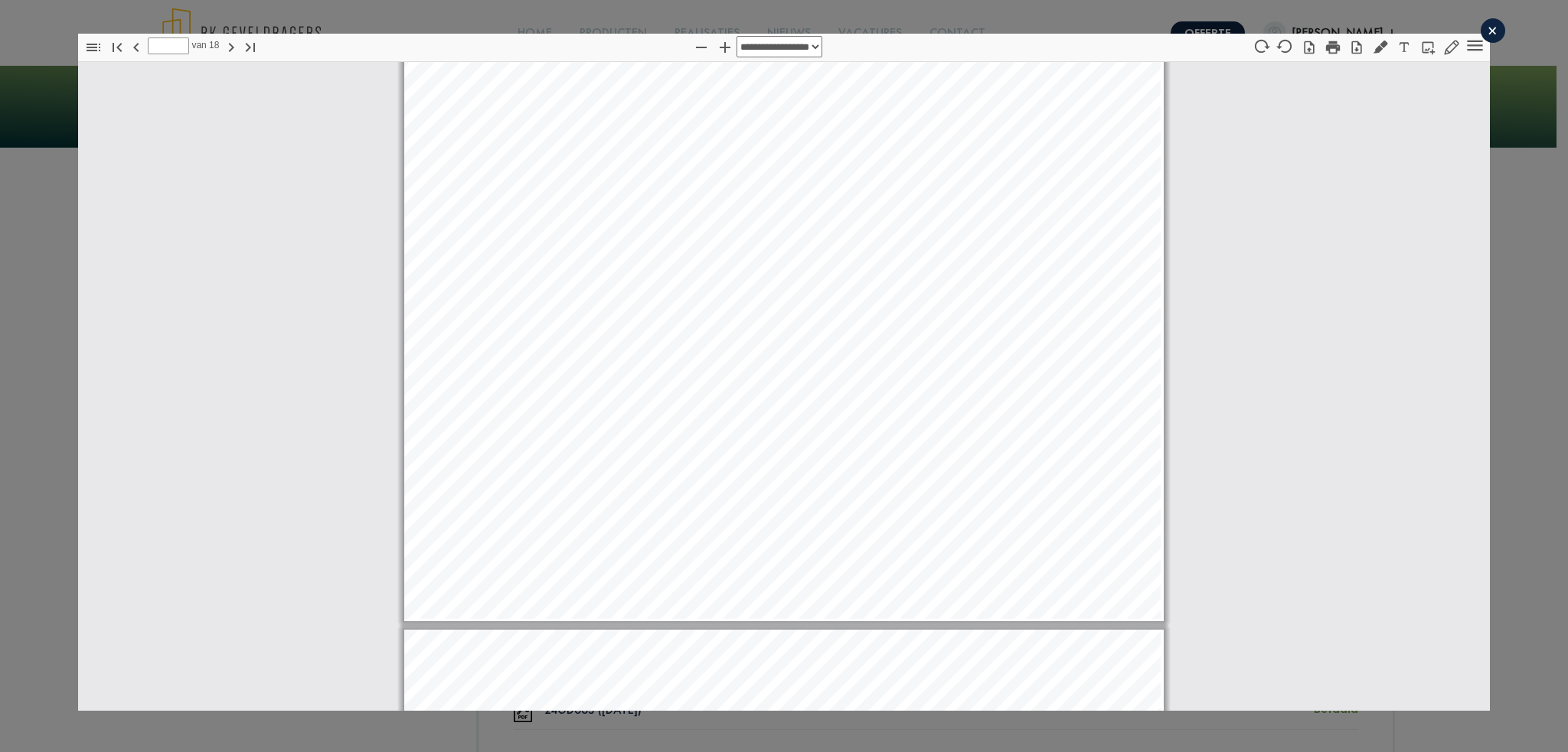
click at [1484, 21] on div "×" at bounding box center [1492, 30] width 24 height 24
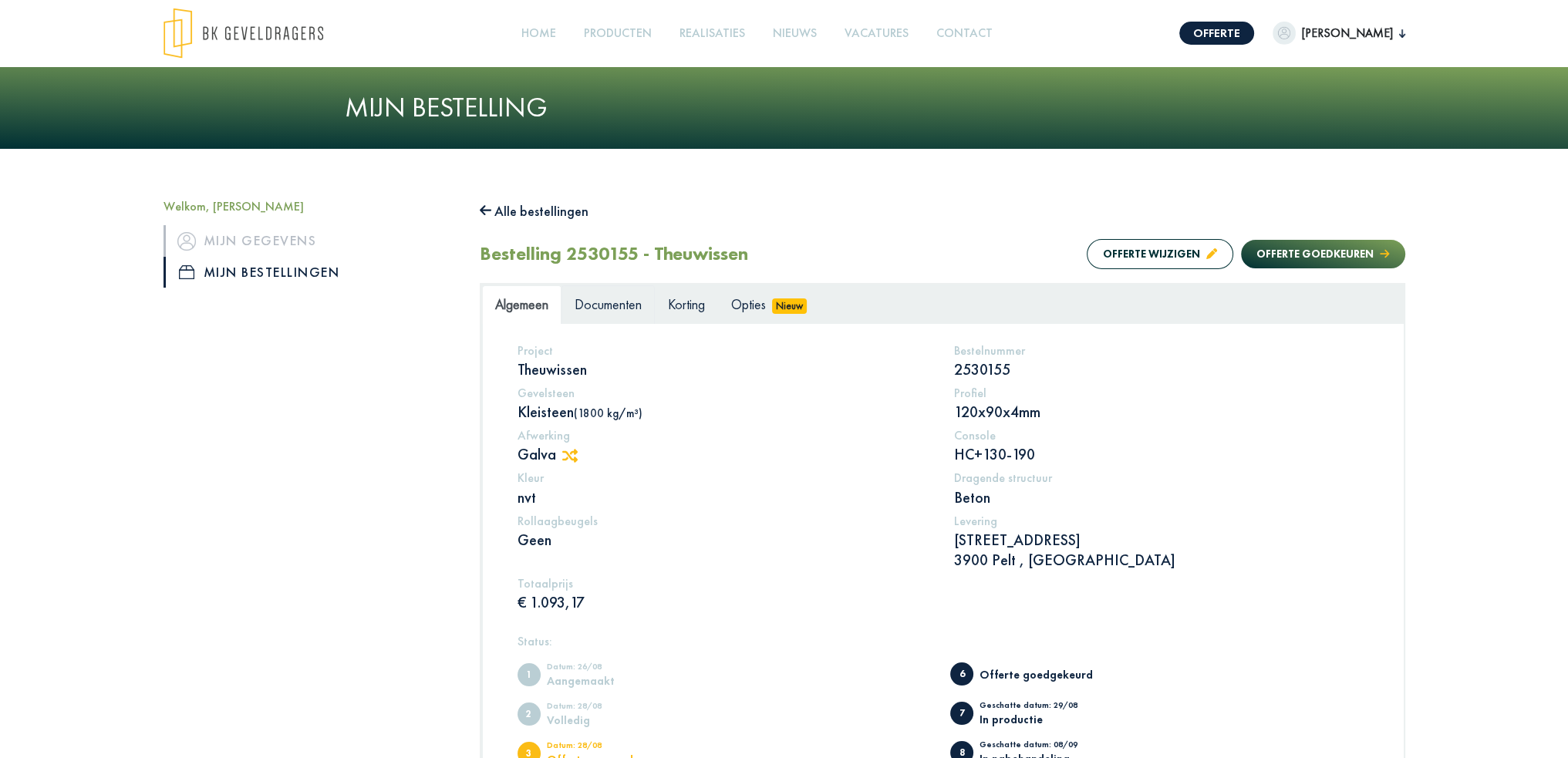
click at [616, 307] on span "Documenten" at bounding box center [607, 304] width 67 height 18
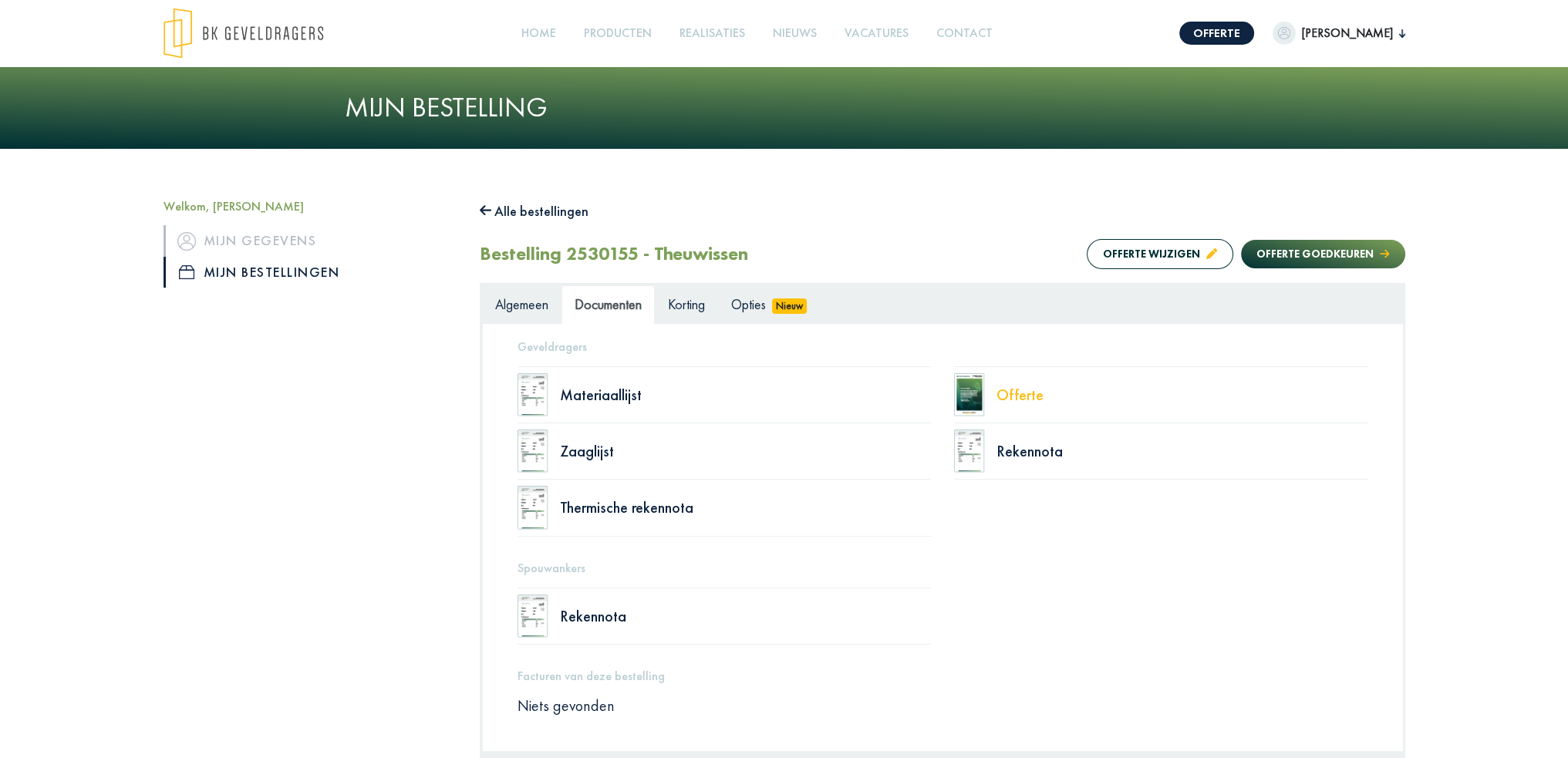
click at [1013, 398] on div "Offerte" at bounding box center [1182, 395] width 372 height 15
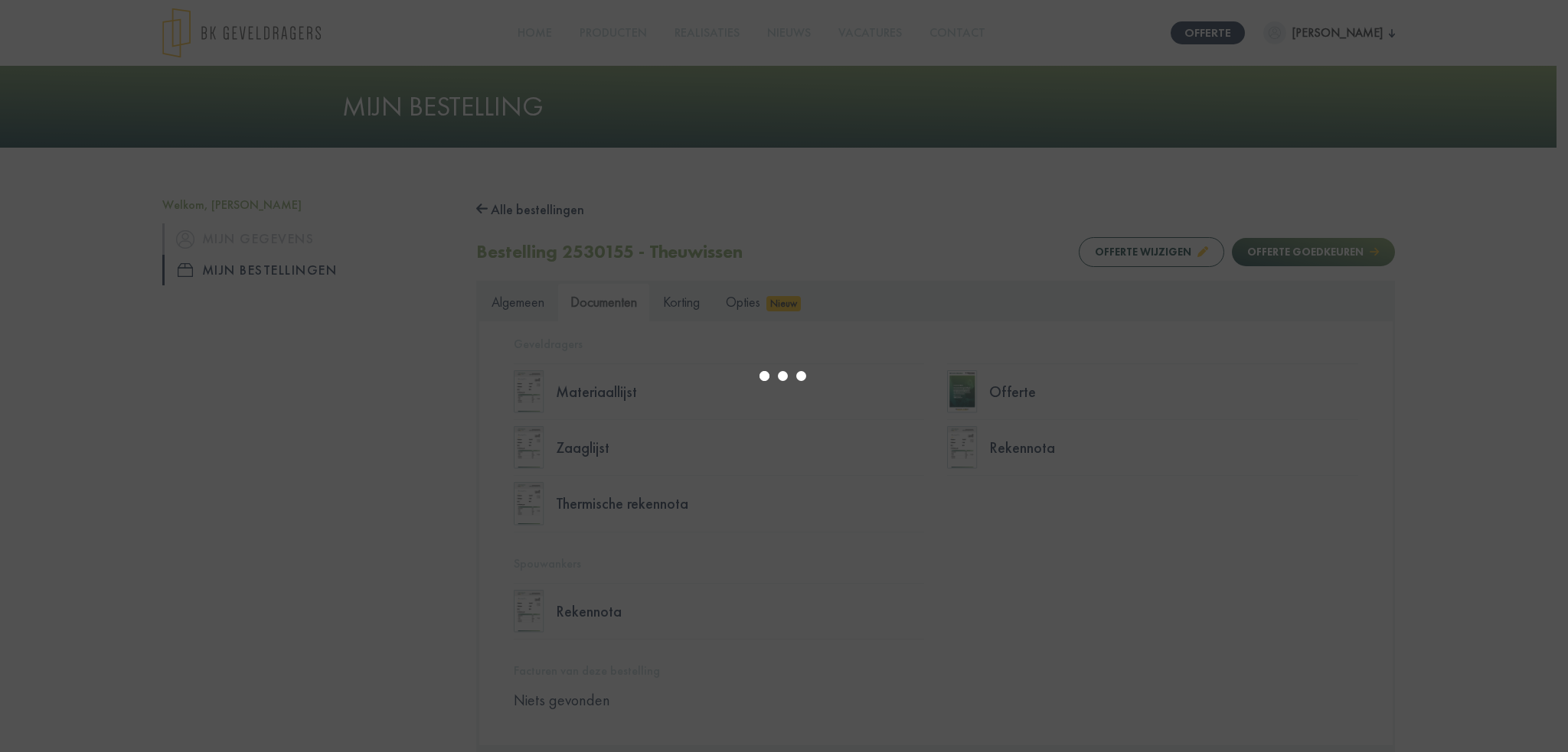
select select "******"
type input "*"
select select "****"
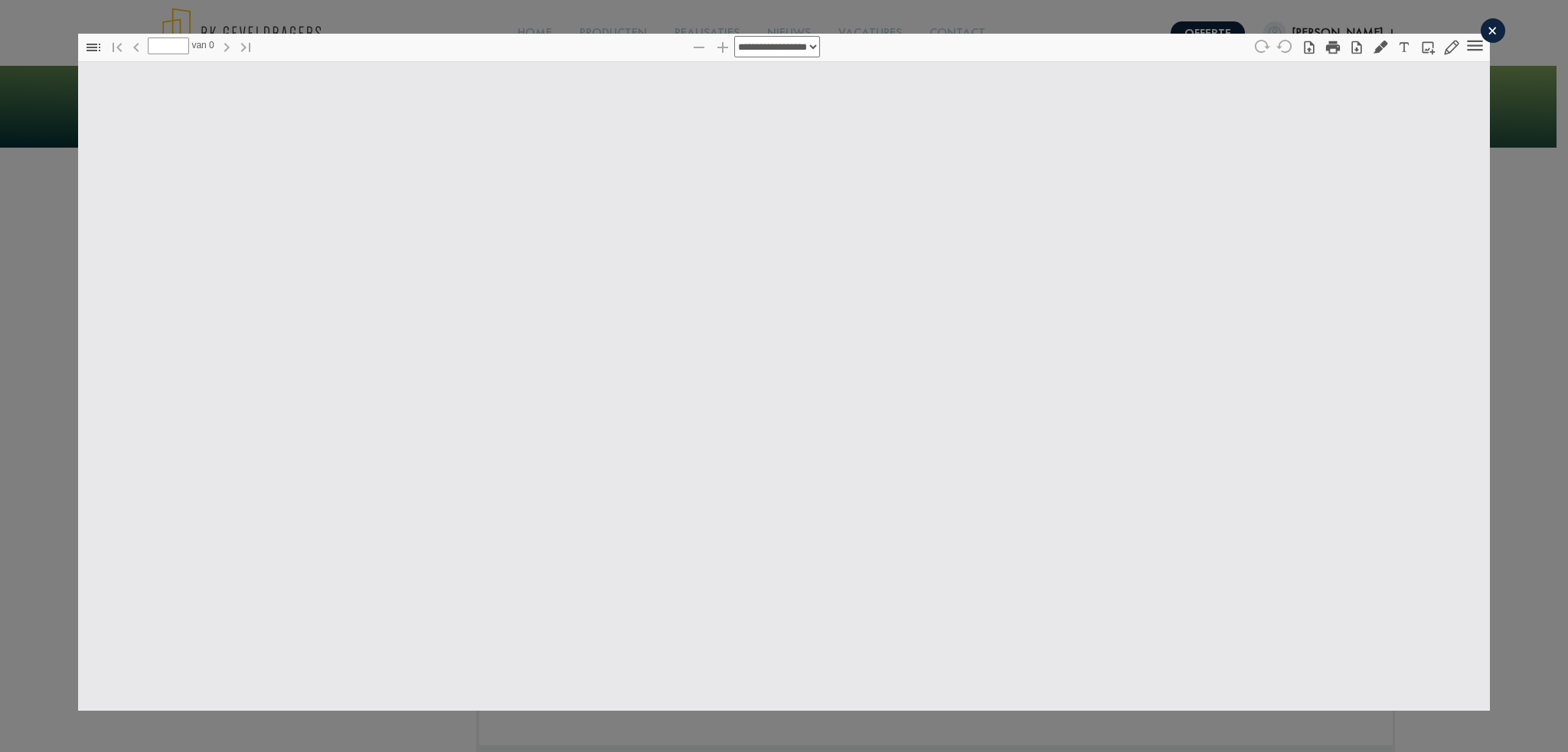
type input "*"
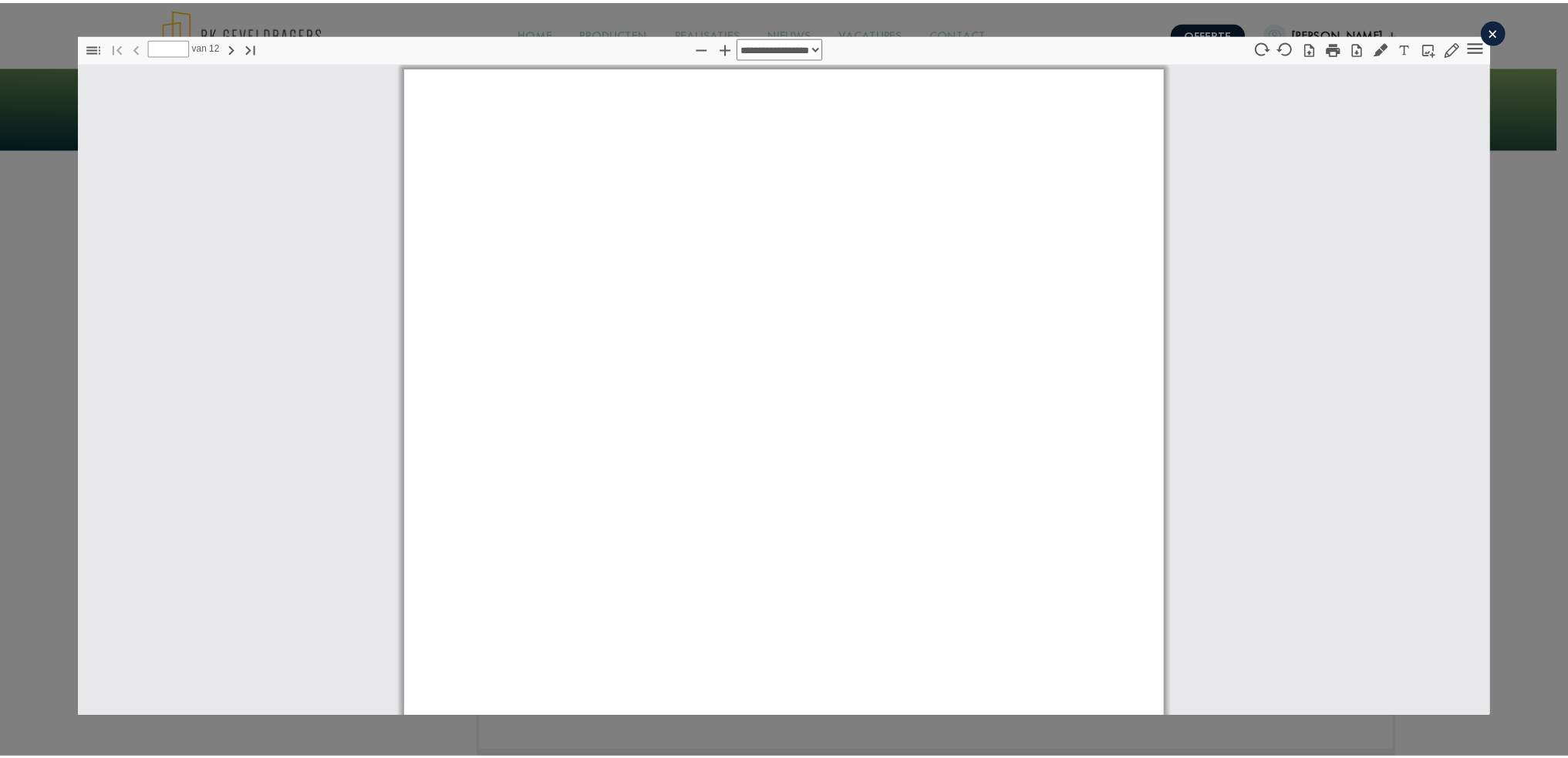
scroll to position [8, 0]
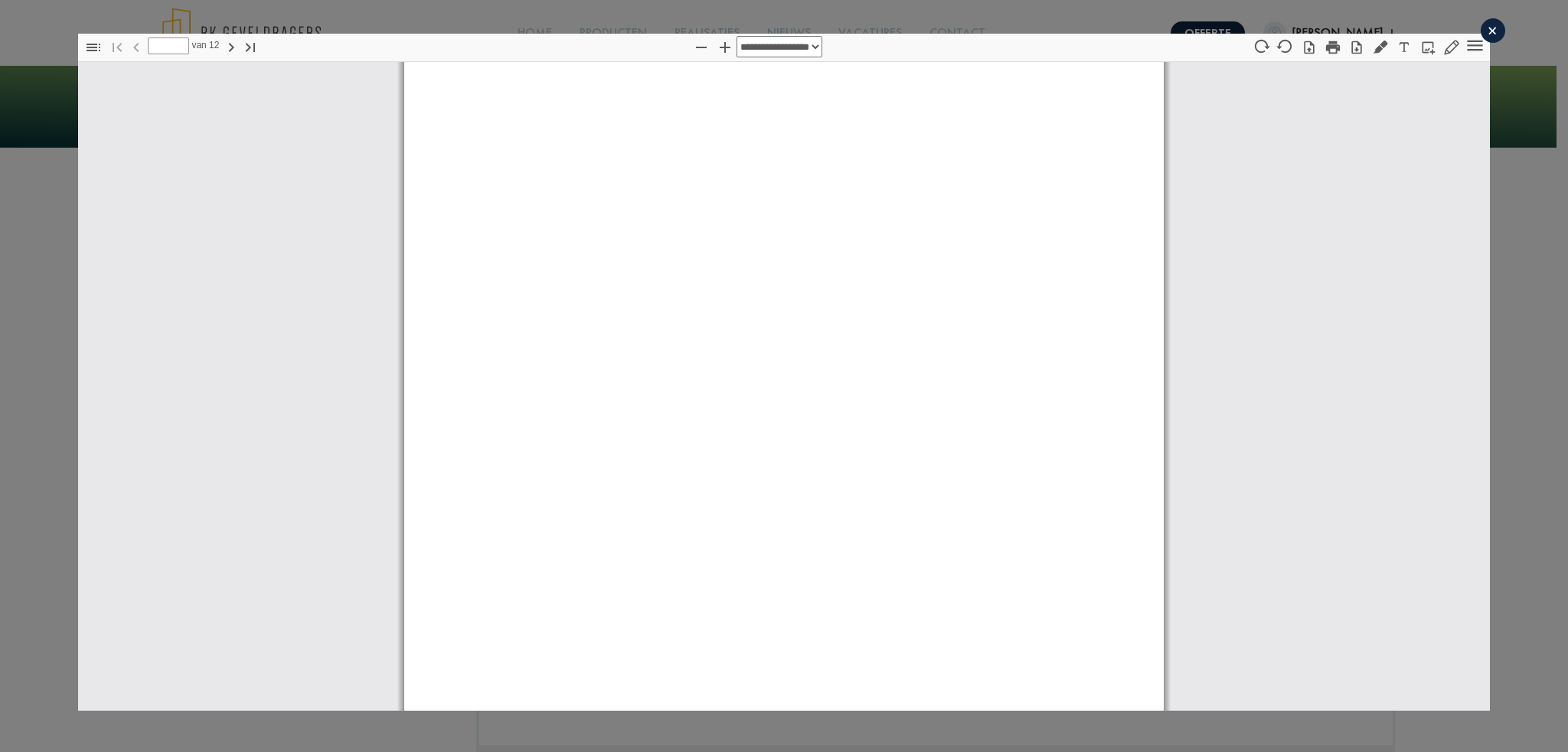
select select "****"
click at [1351, 42] on icon "button" at bounding box center [1356, 46] width 10 height 13
click at [1485, 24] on div "×" at bounding box center [1492, 30] width 24 height 24
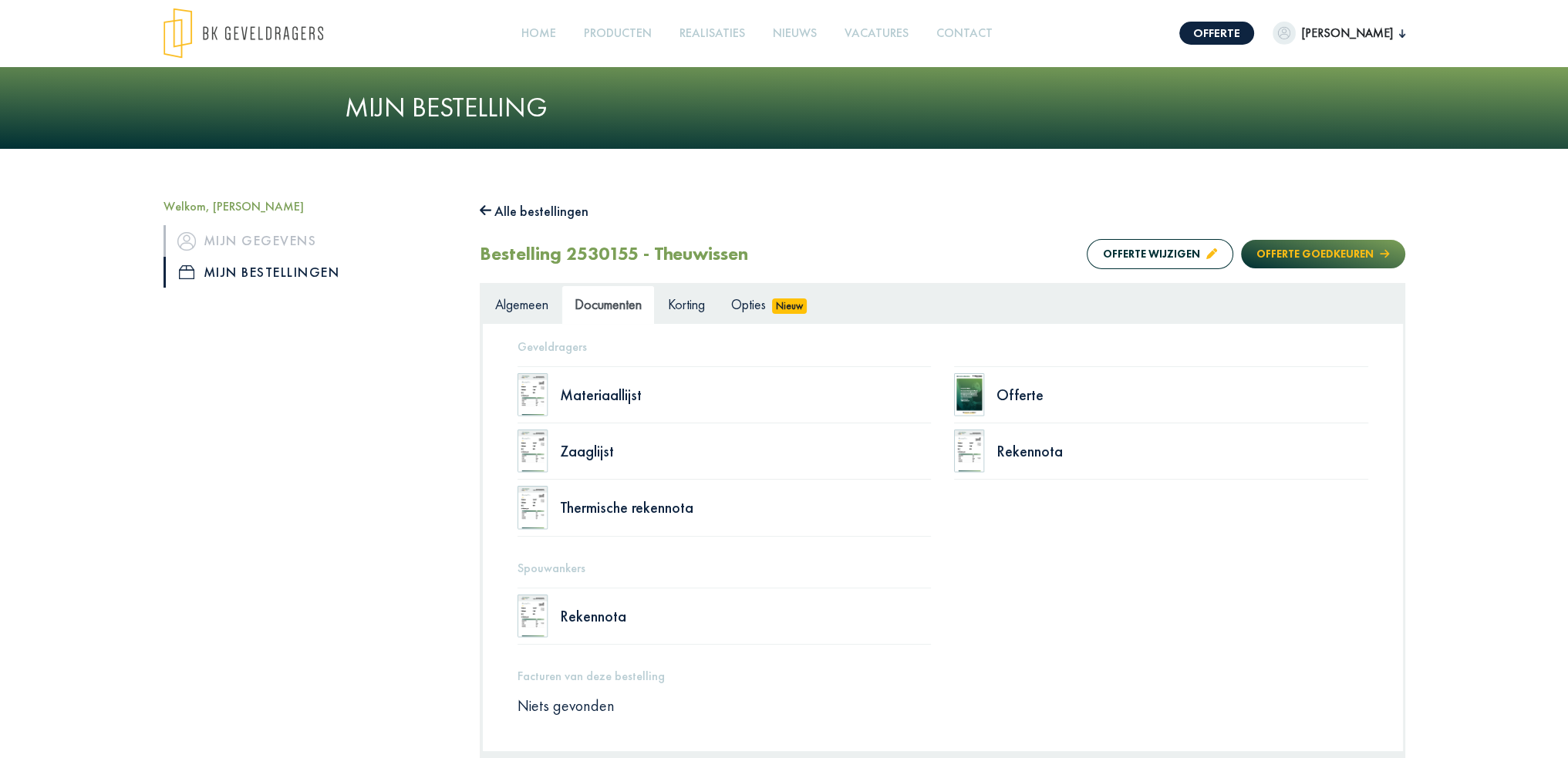
click at [1322, 262] on button "Offerte goedkeuren" at bounding box center [1322, 254] width 163 height 29
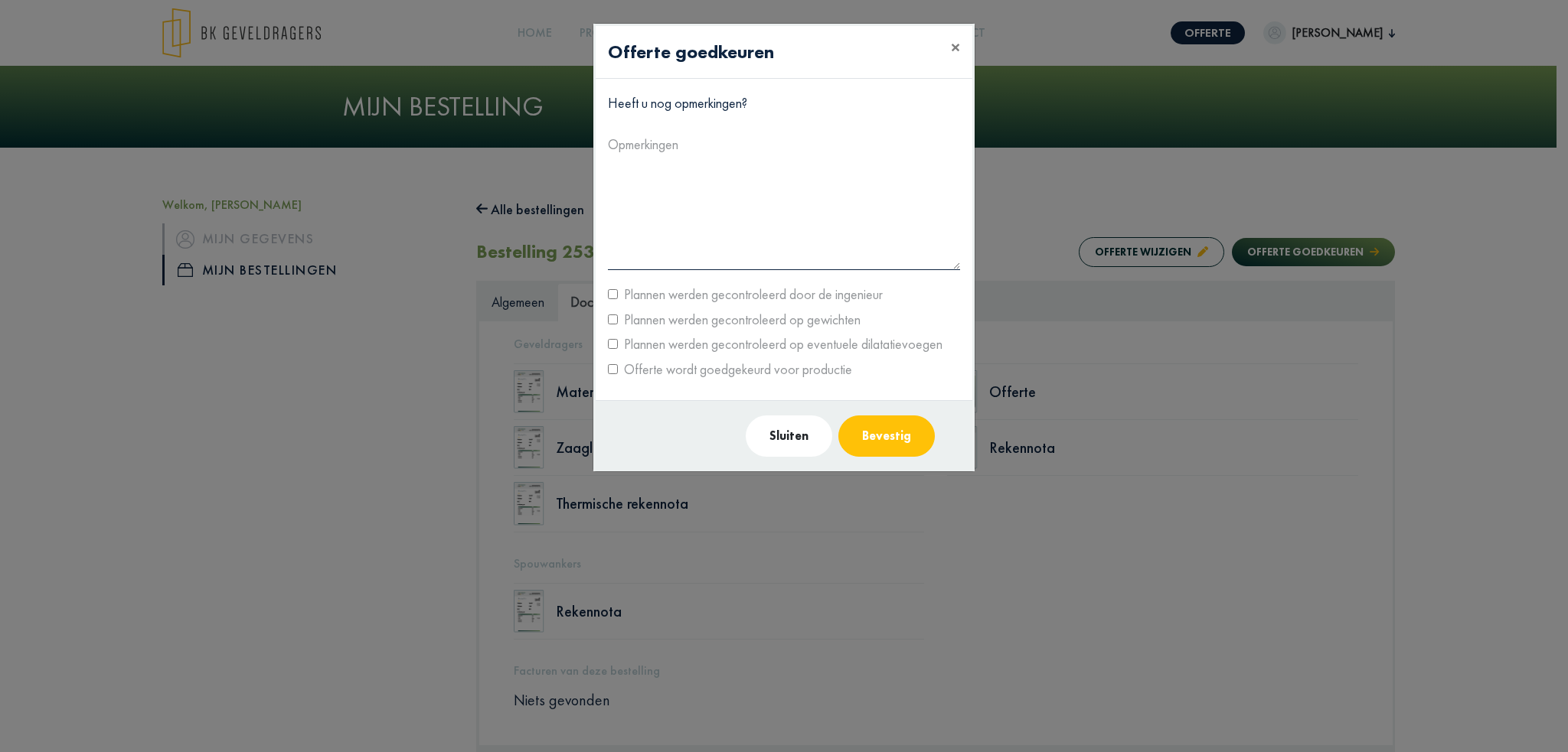
click at [620, 316] on label "Plannen werden gecontroleerd op gewichten" at bounding box center [739, 319] width 243 height 24
click at [621, 339] on label "Plannen werden gecontroleerd op eventuele dilatatievoegen" at bounding box center [780, 344] width 325 height 24
click at [620, 369] on label "Offerte wordt goedgekeurd voor productie" at bounding box center [735, 369] width 235 height 24
click at [906, 433] on button "Bevestig" at bounding box center [886, 435] width 97 height 41
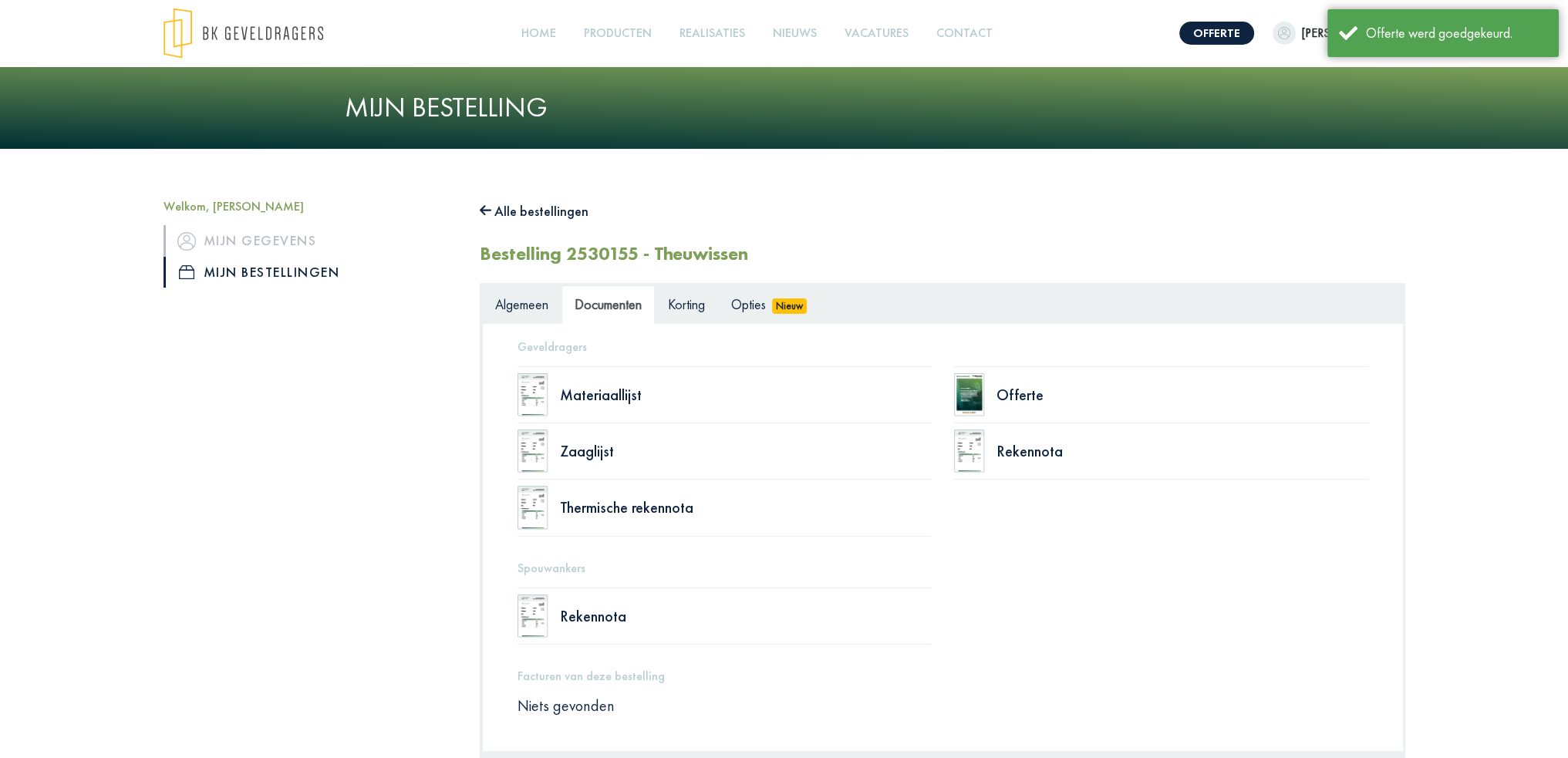
click at [811, 181] on div "Welkom, Sacha Mijn gegevens Mijn bestellingen Alle bestellingen Bestelling 2530…" at bounding box center [784, 513] width 1568 height 728
click at [881, 206] on div "Alle bestellingen" at bounding box center [942, 211] width 926 height 25
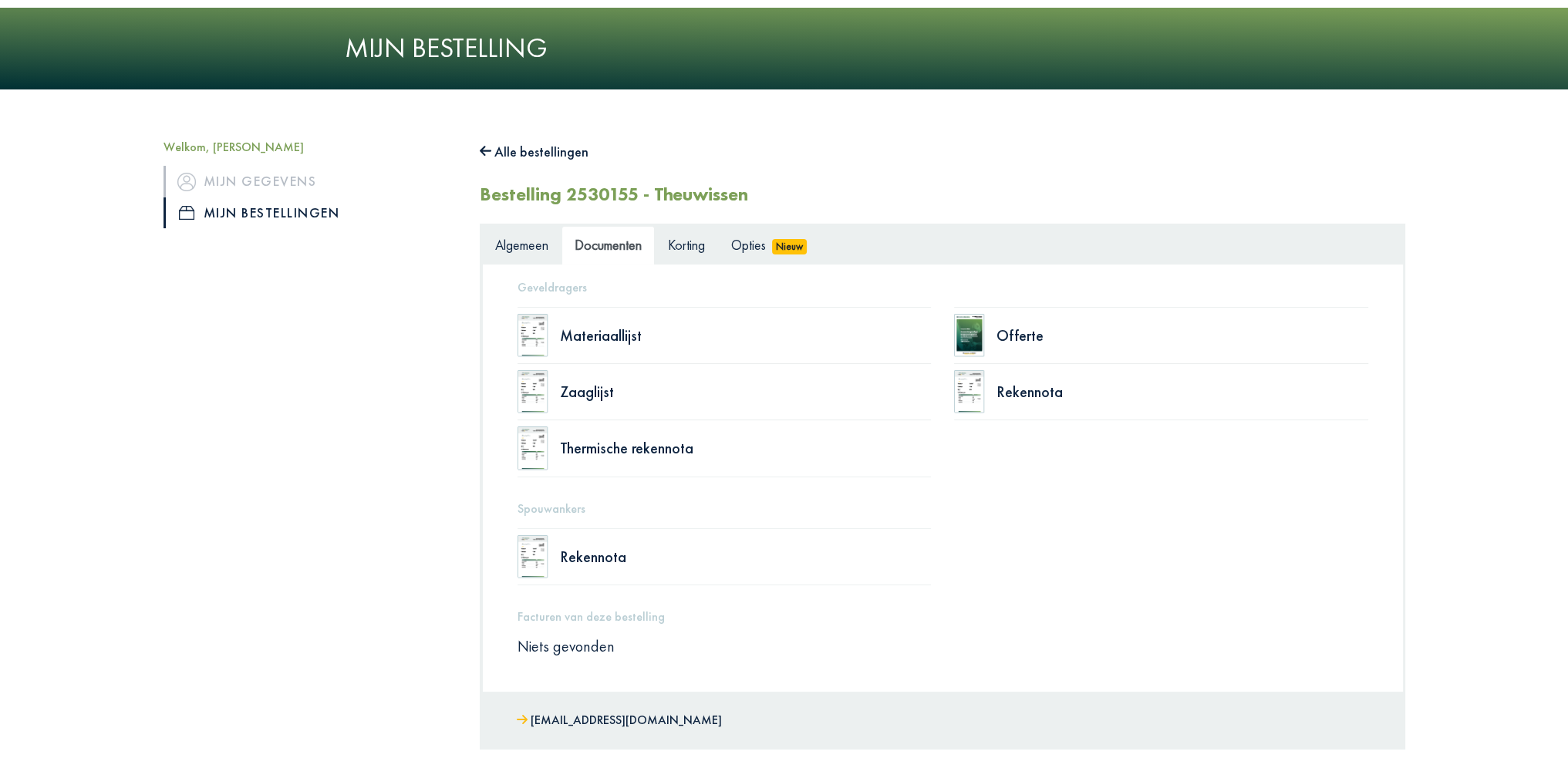
scroll to position [0, 0]
